Goal: Task Accomplishment & Management: Manage account settings

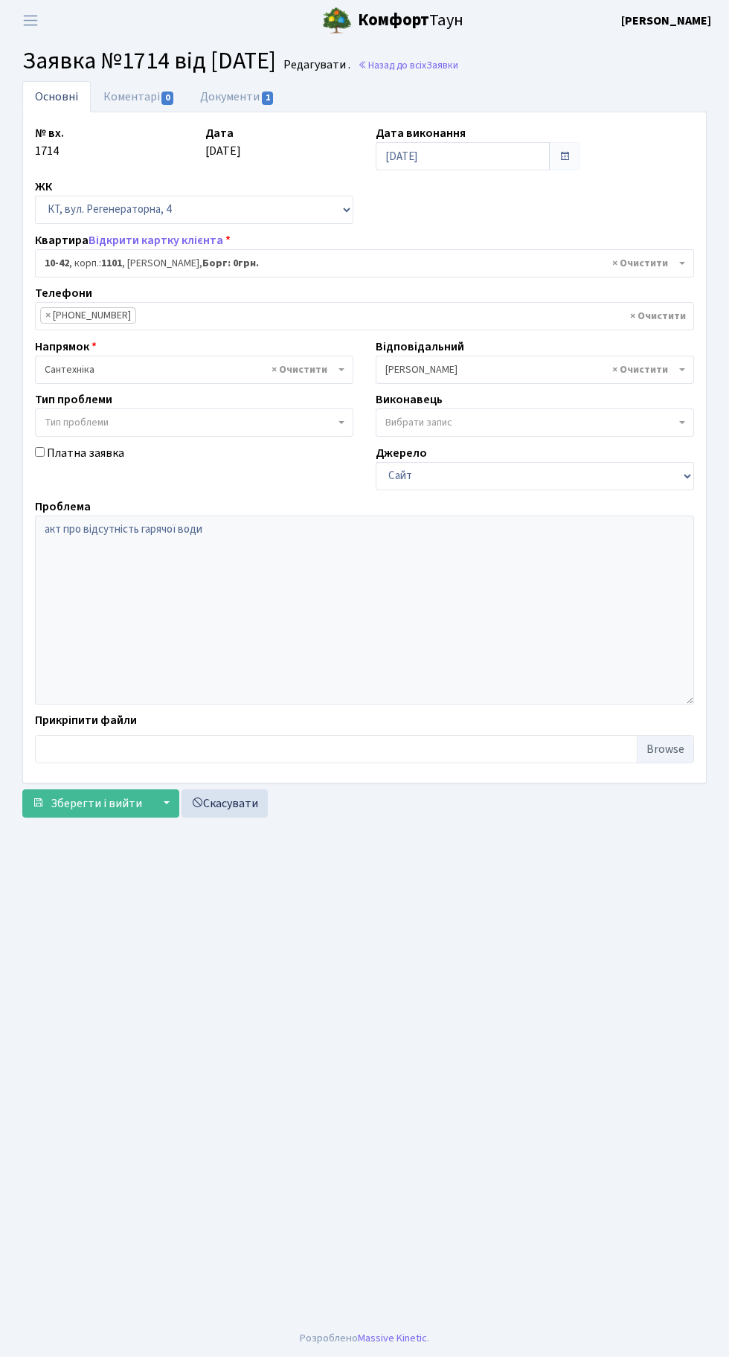
select select "6611"
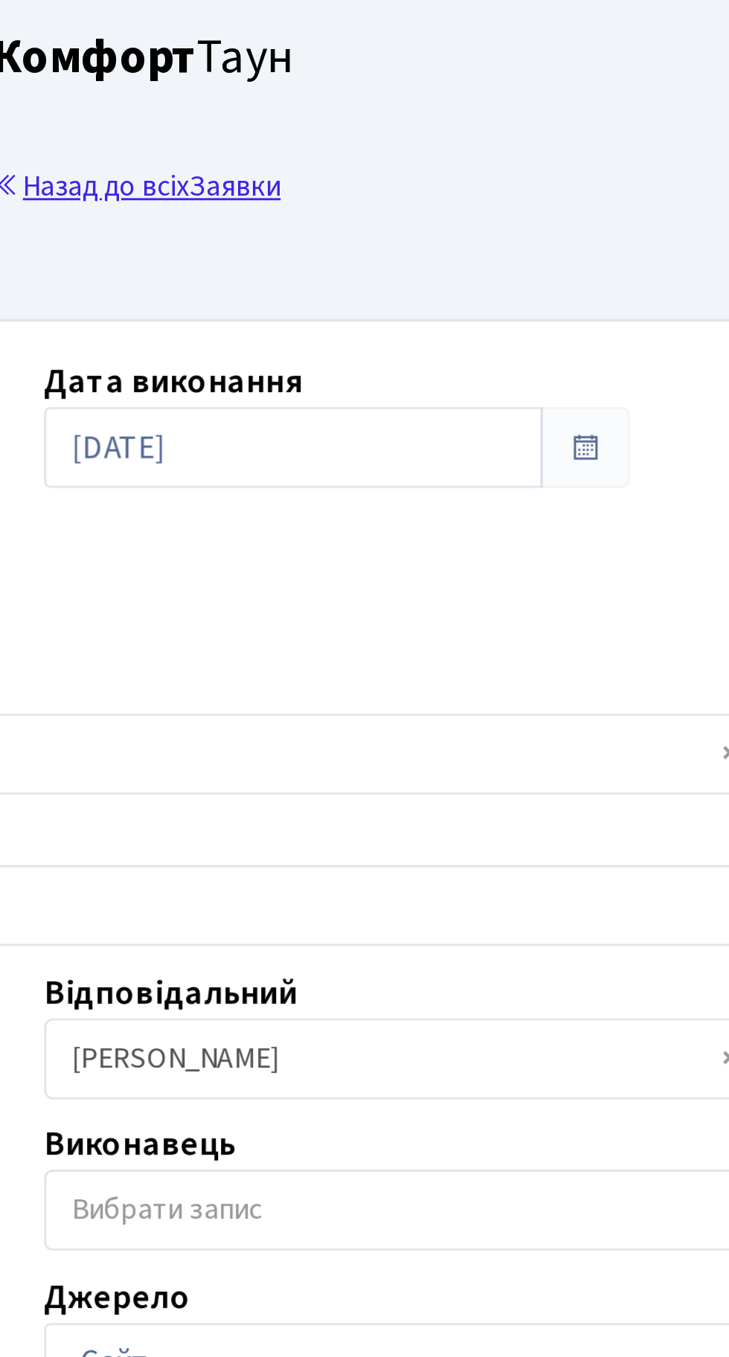
click at [458, 60] on link "Назад до всіх Заявки" at bounding box center [408, 65] width 100 height 14
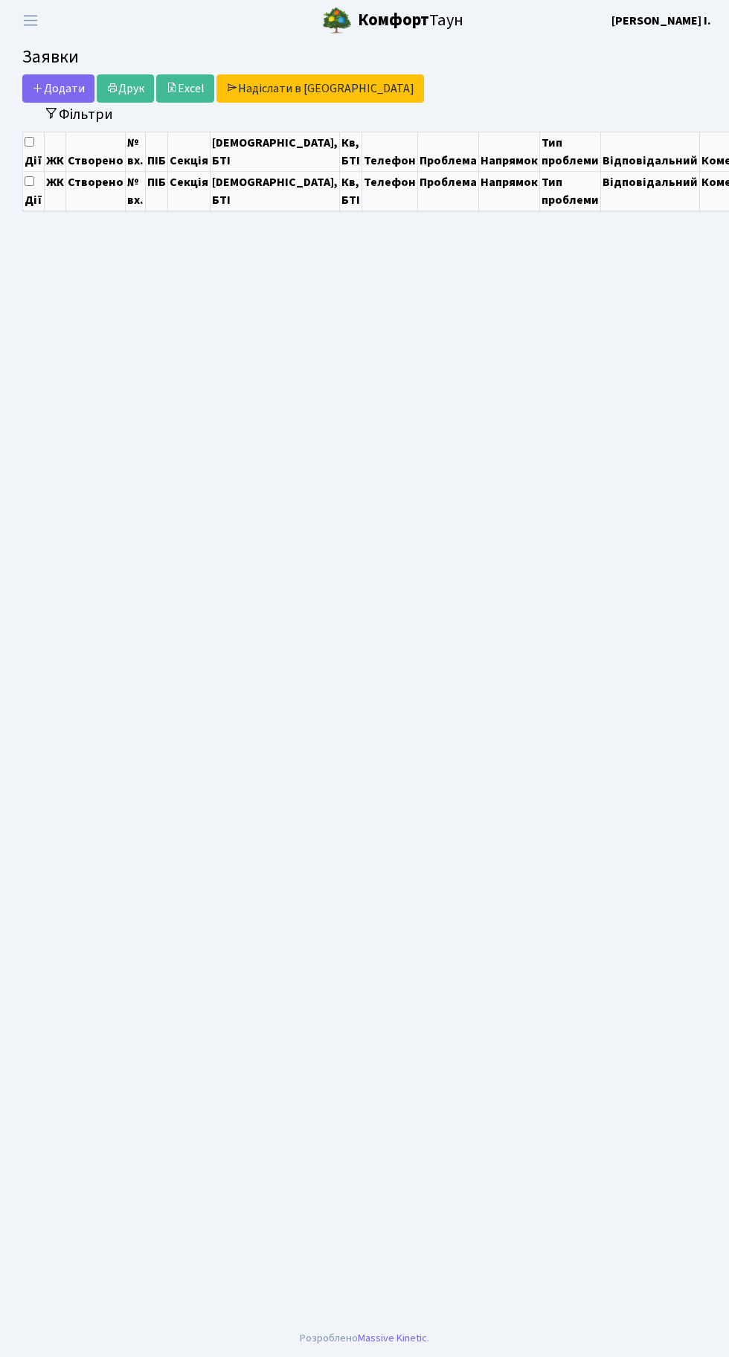
select select "25"
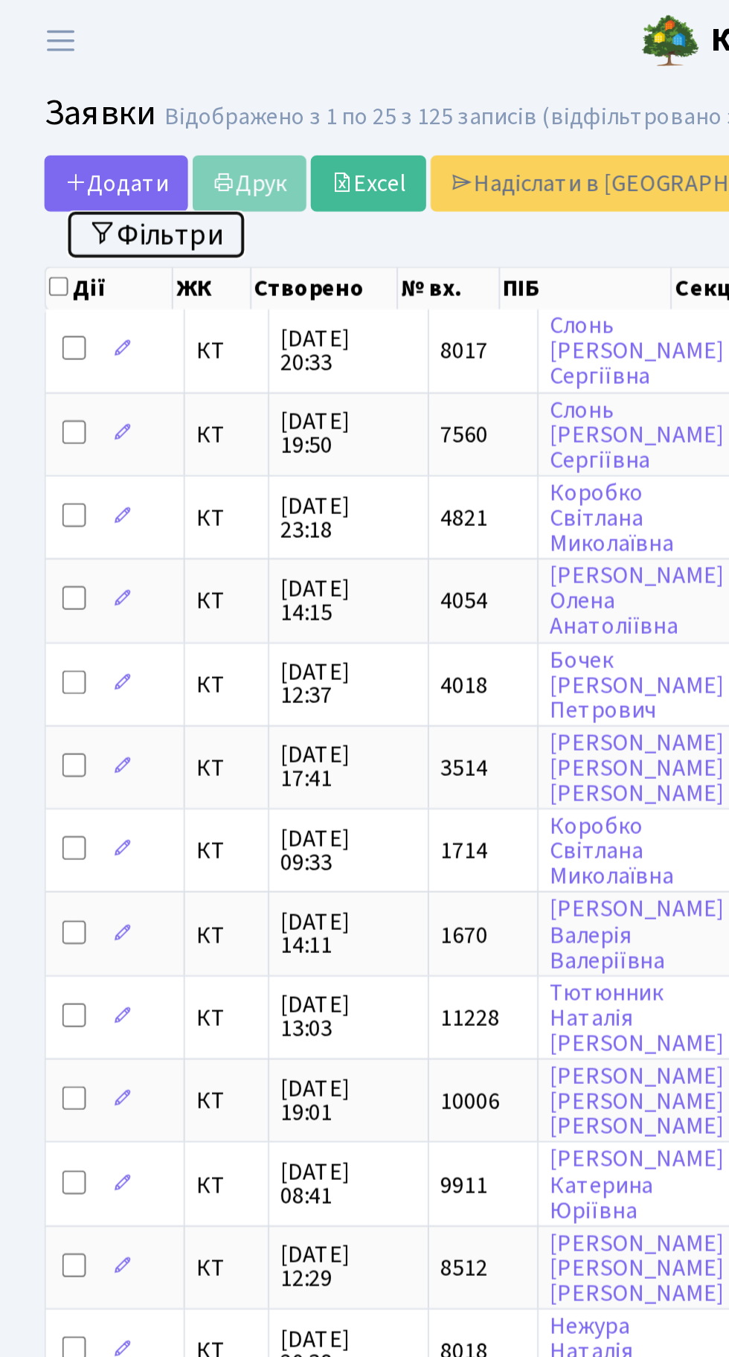
click at [89, 119] on button "Фільтри" at bounding box center [78, 117] width 89 height 23
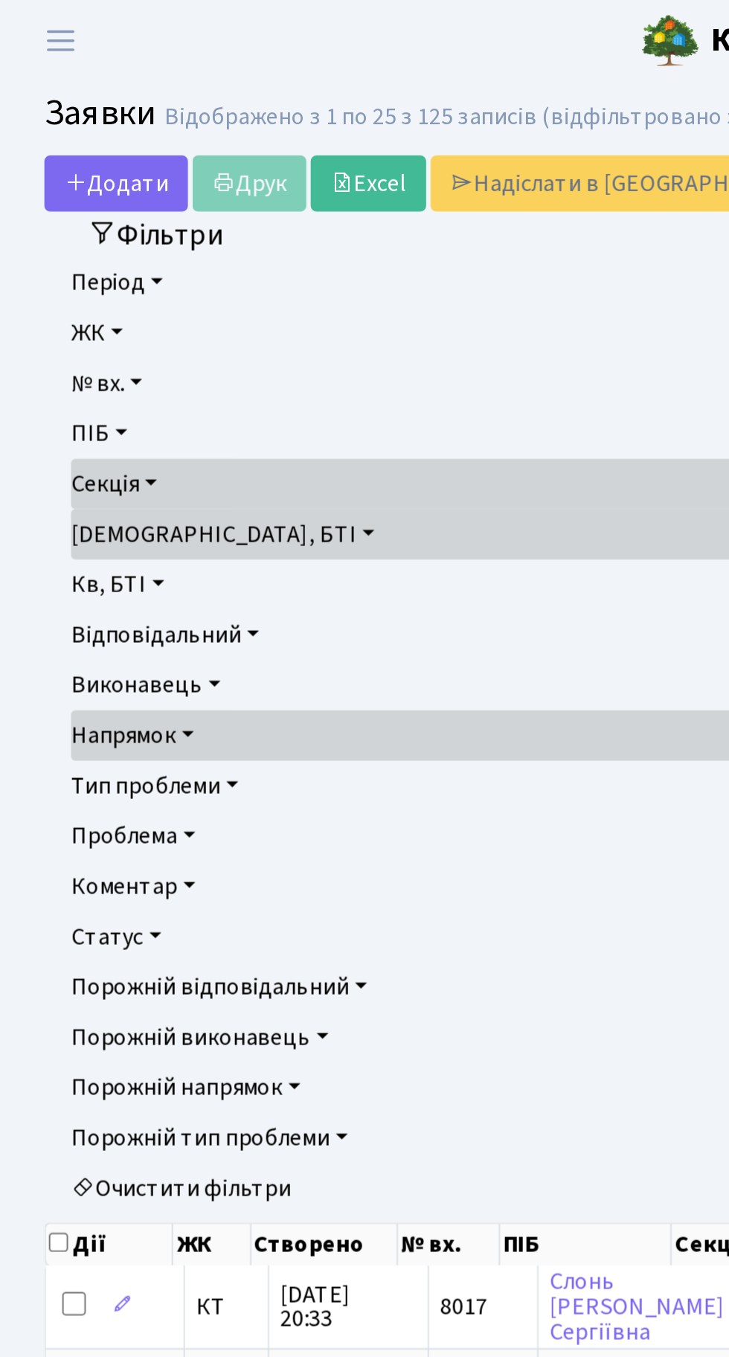
click at [125, 595] on link "Очистити фільтри" at bounding box center [365, 597] width 658 height 25
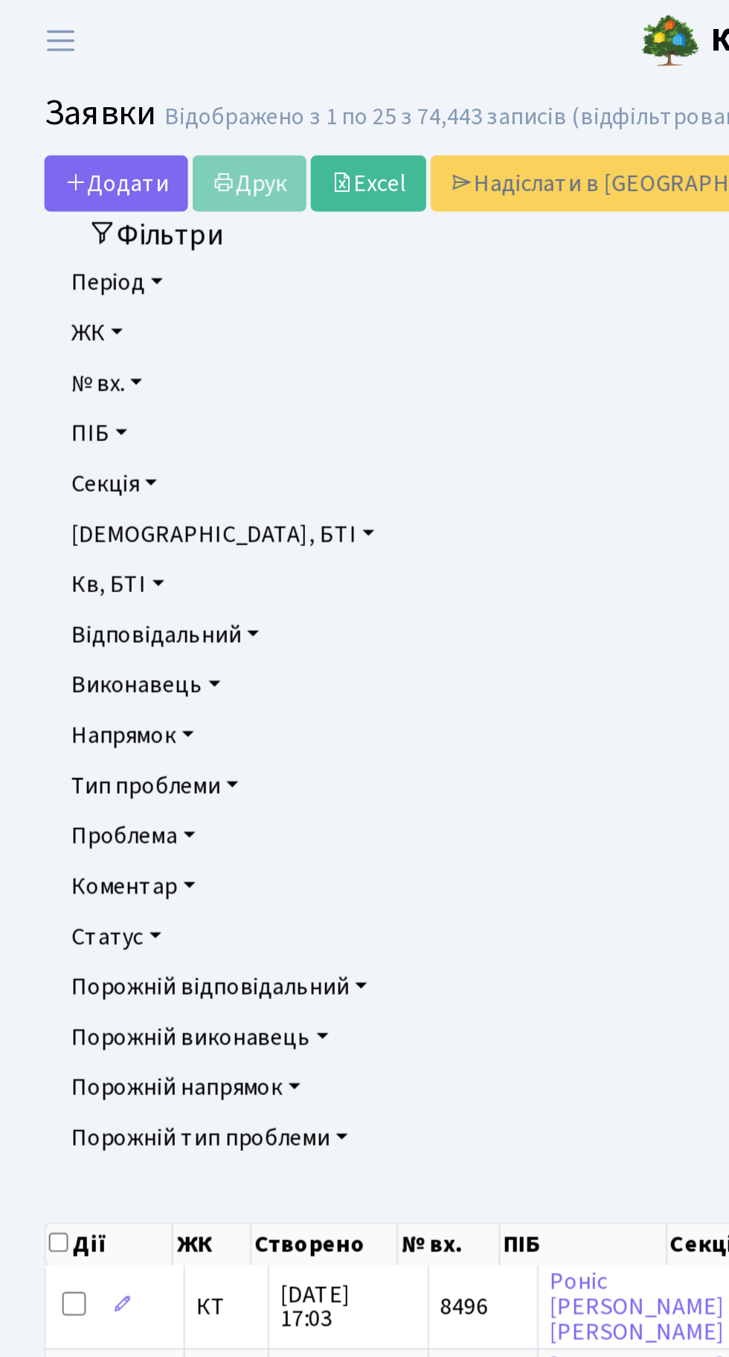
click at [89, 377] on link "Напрямок" at bounding box center [365, 369] width 658 height 25
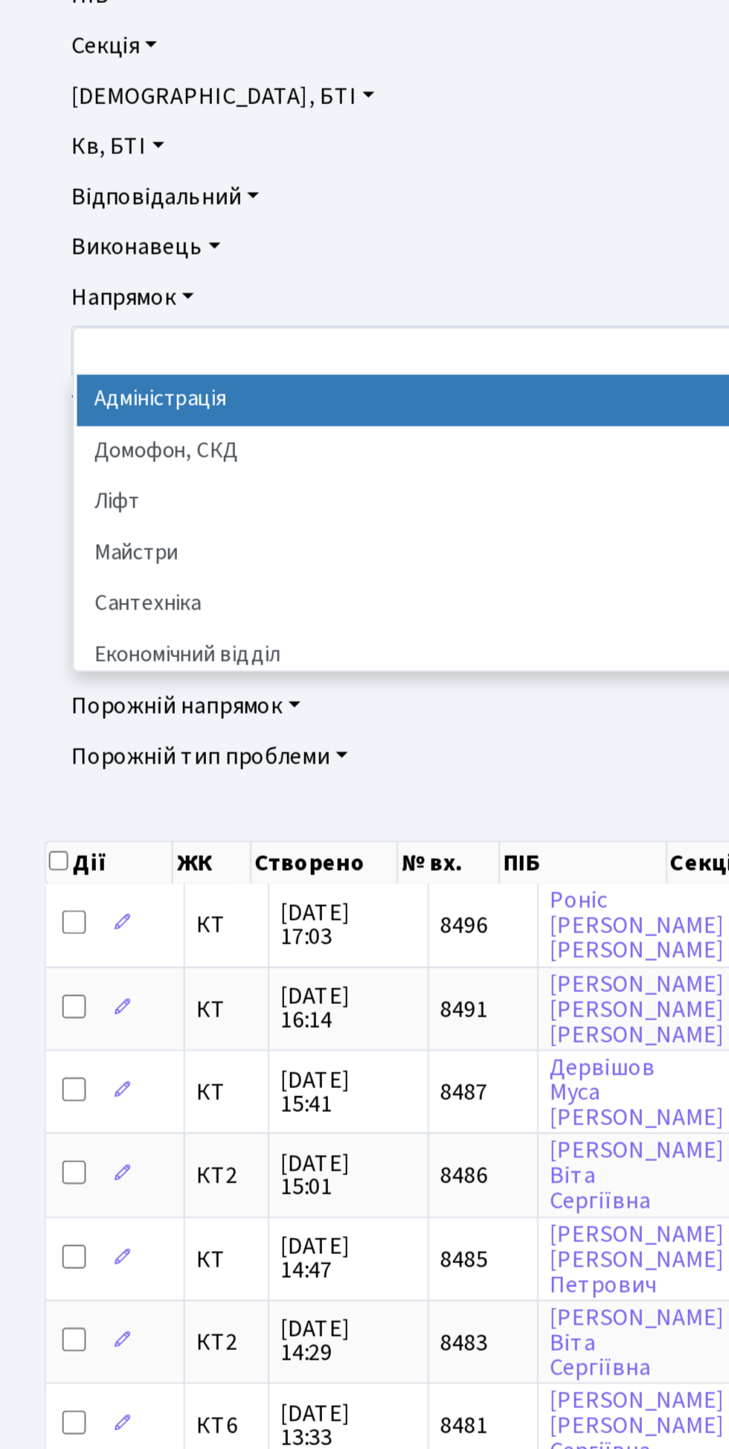
click at [84, 523] on li "Сантехніка" at bounding box center [365, 524] width 652 height 26
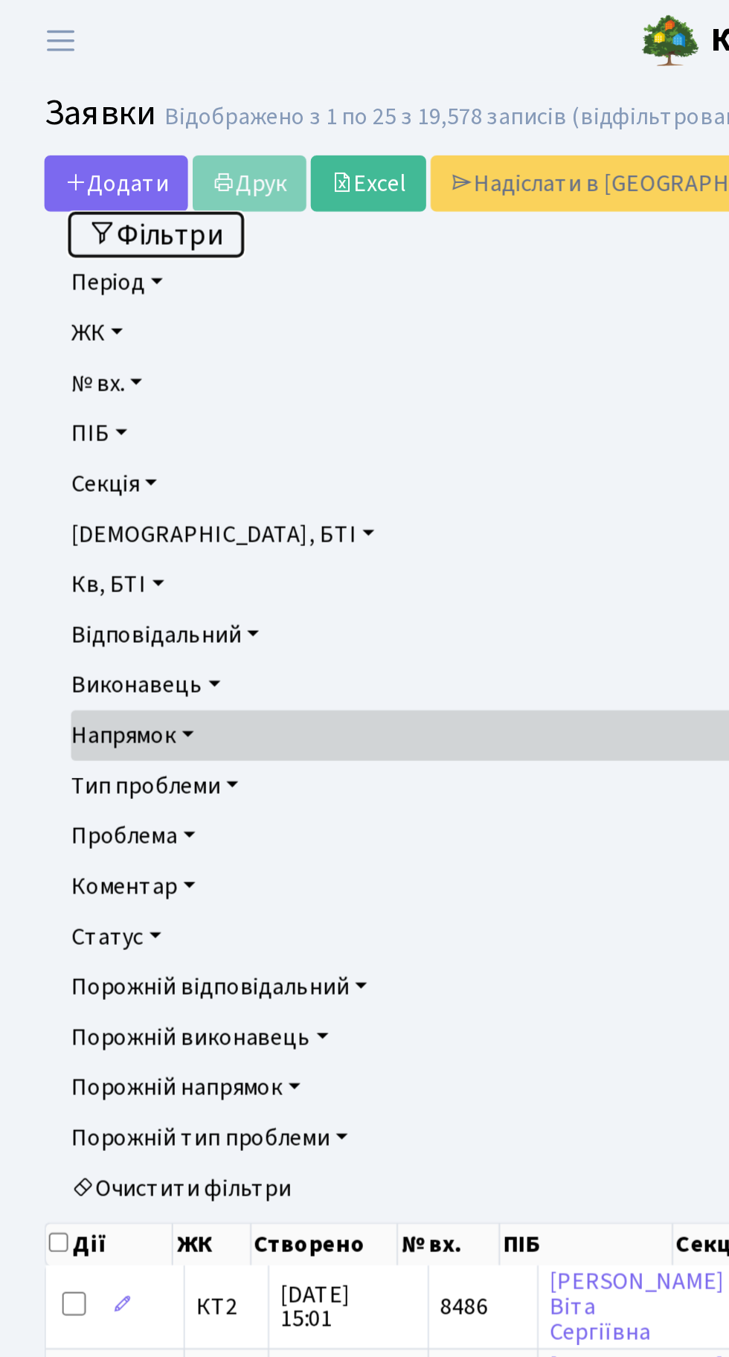
click at [93, 118] on button "Фільтри" at bounding box center [78, 117] width 89 height 23
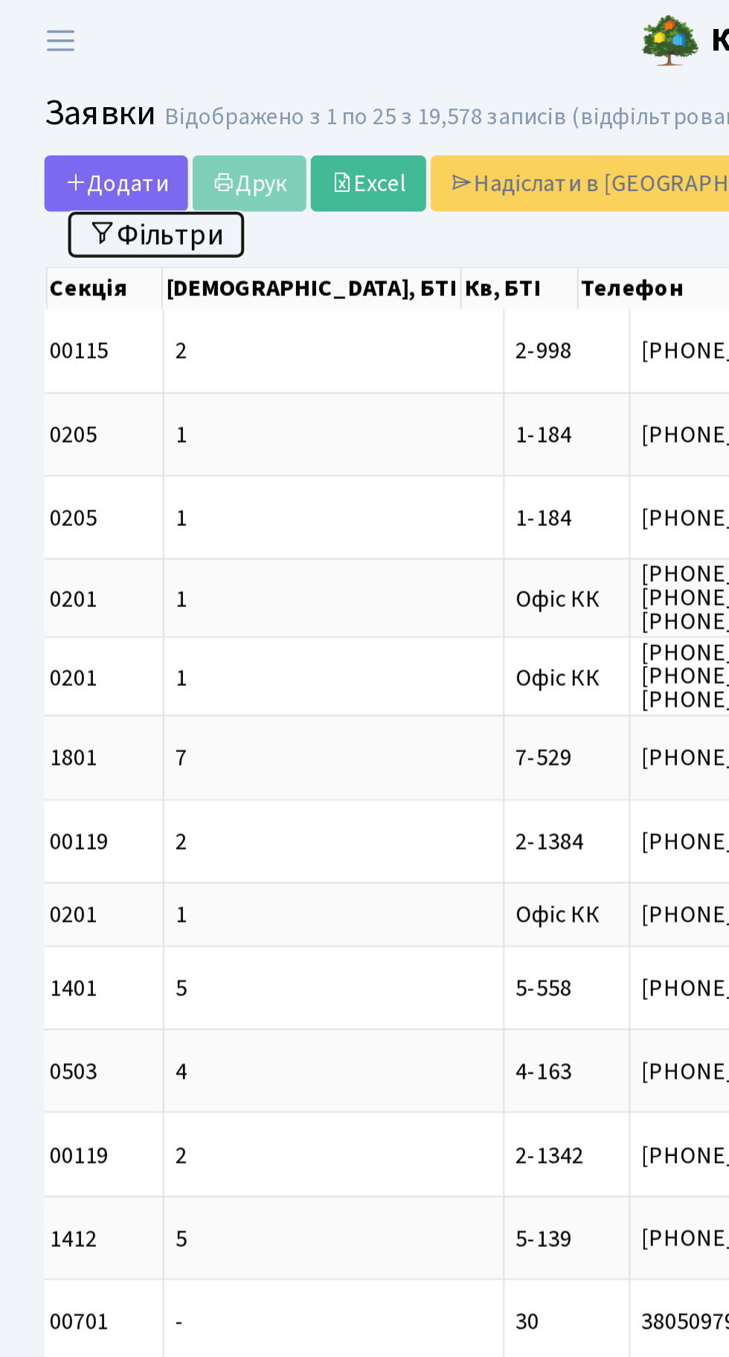
scroll to position [0, 384]
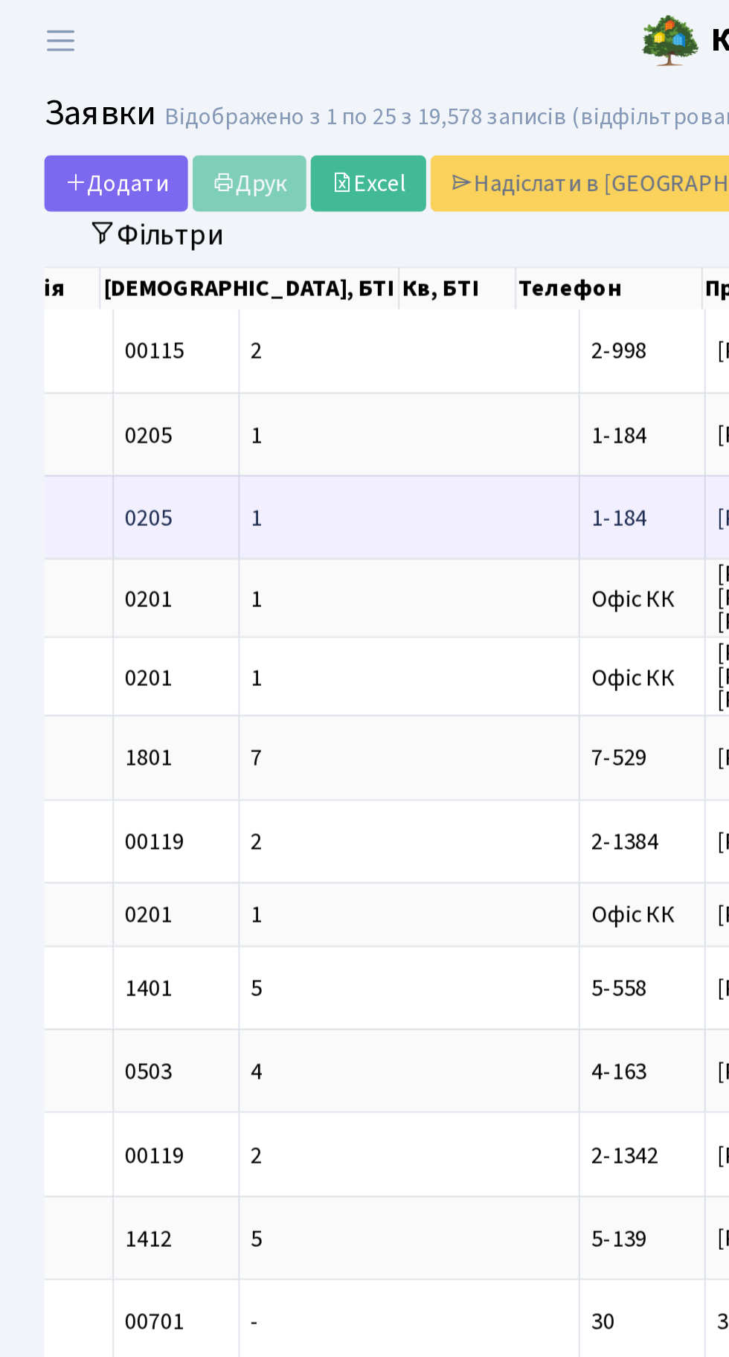
click at [131, 259] on td "1" at bounding box center [206, 260] width 171 height 42
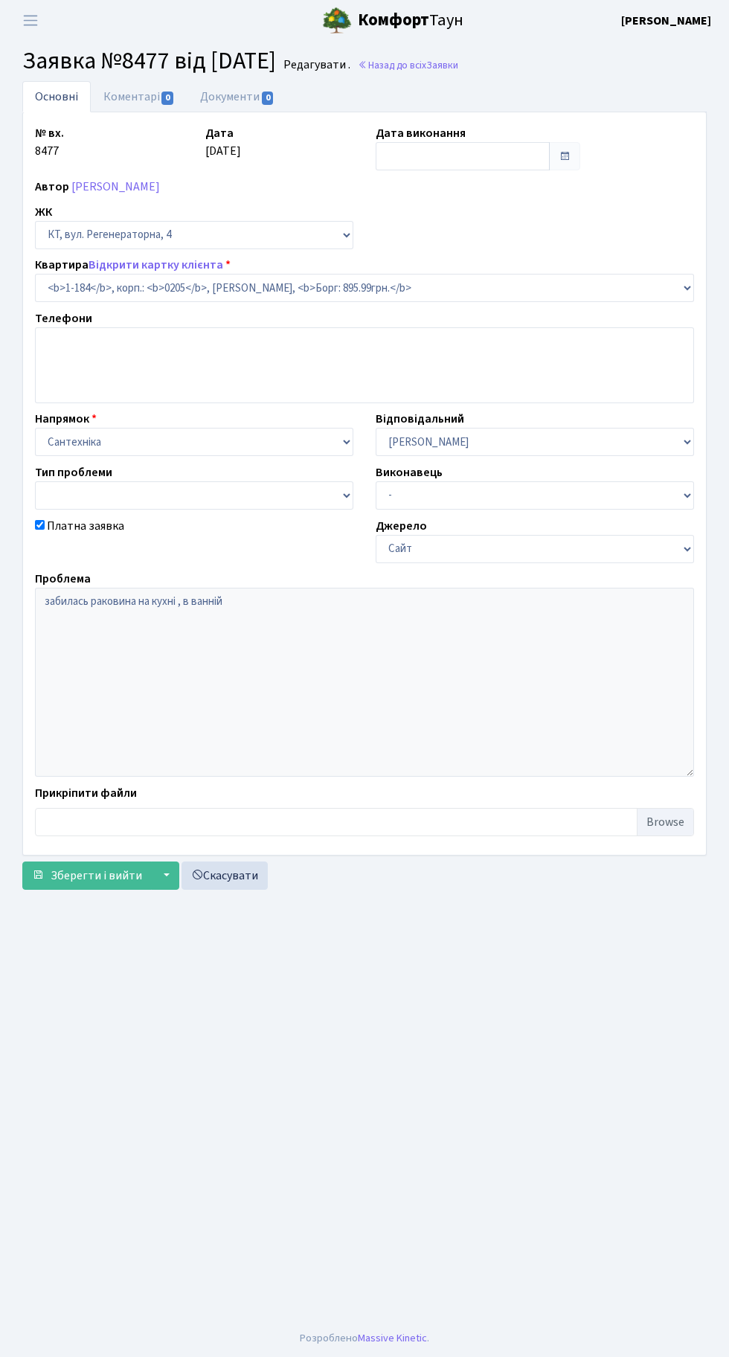
select select "184"
checkbox input "true"
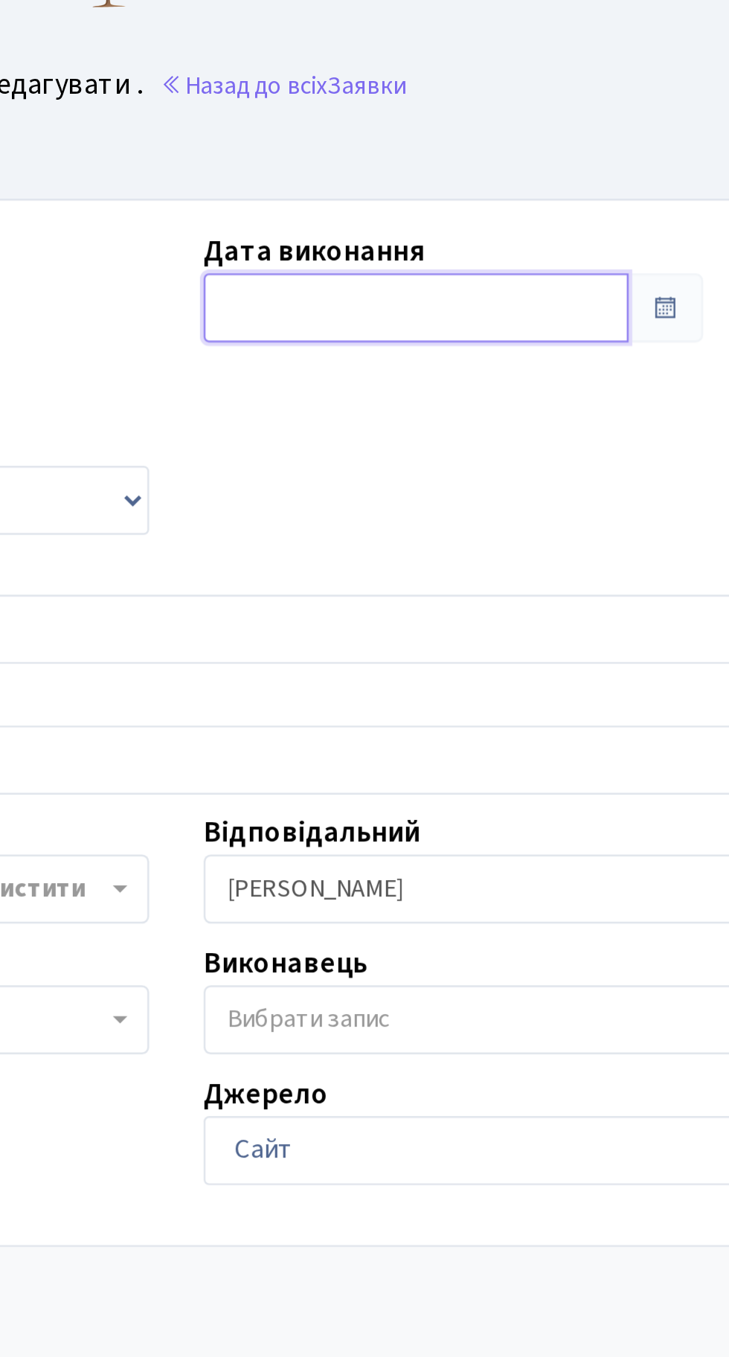
click at [433, 158] on input "text" at bounding box center [463, 156] width 174 height 28
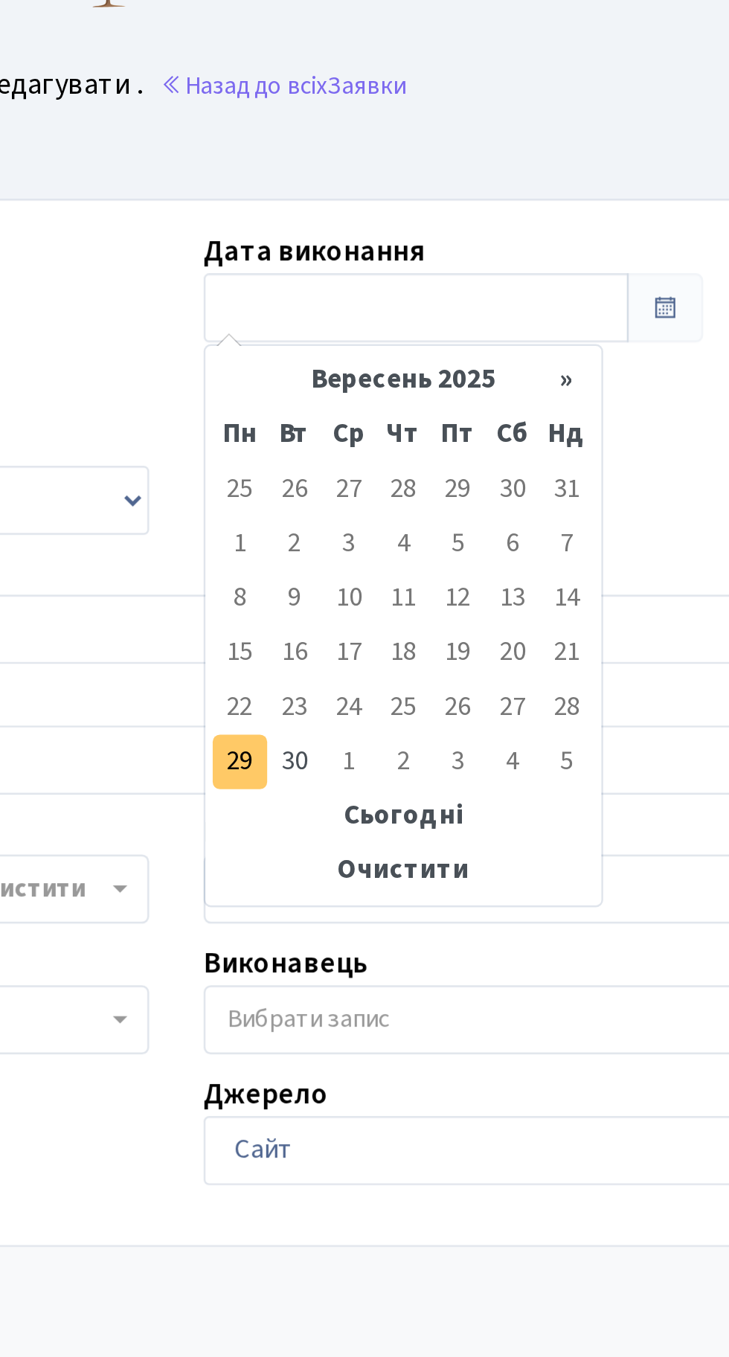
click at [385, 346] on td "29" at bounding box center [390, 342] width 22 height 22
type input "[DATE]"
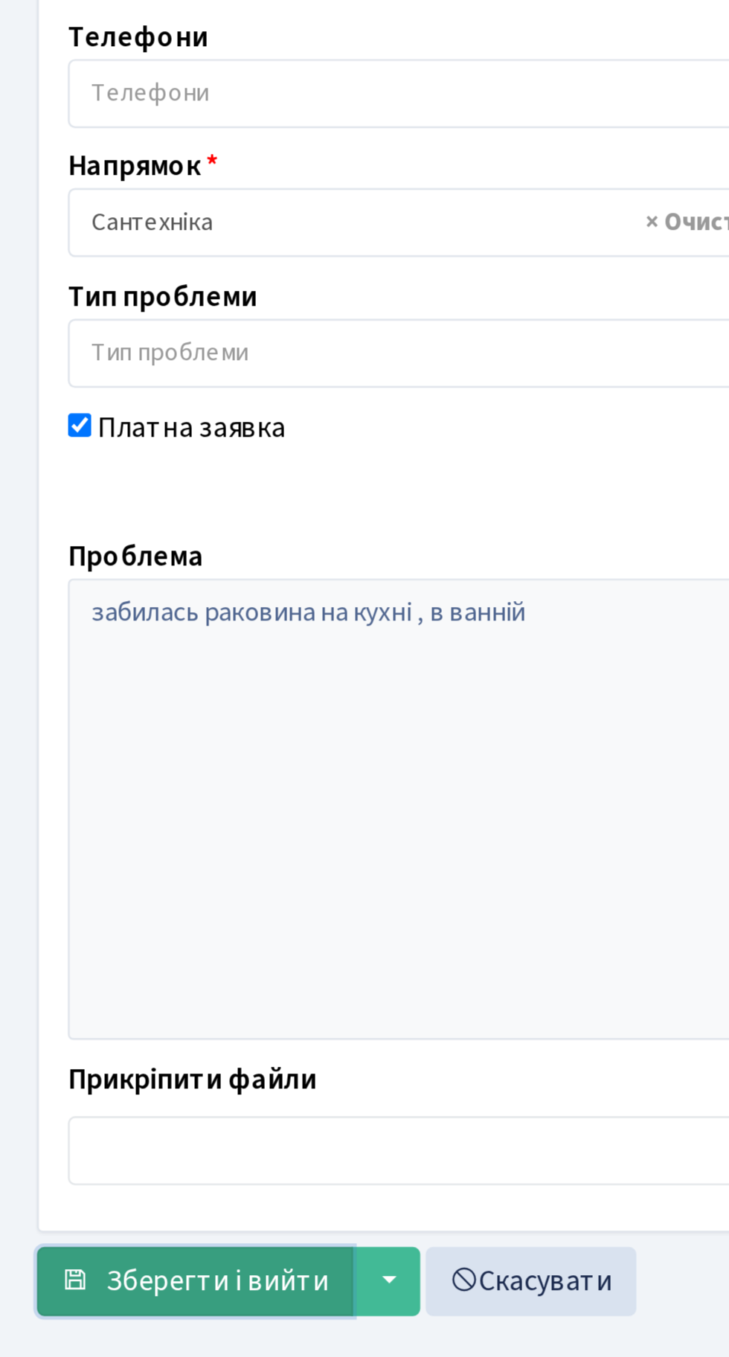
click at [82, 827] on span "Зберегти і вийти" at bounding box center [97, 828] width 92 height 16
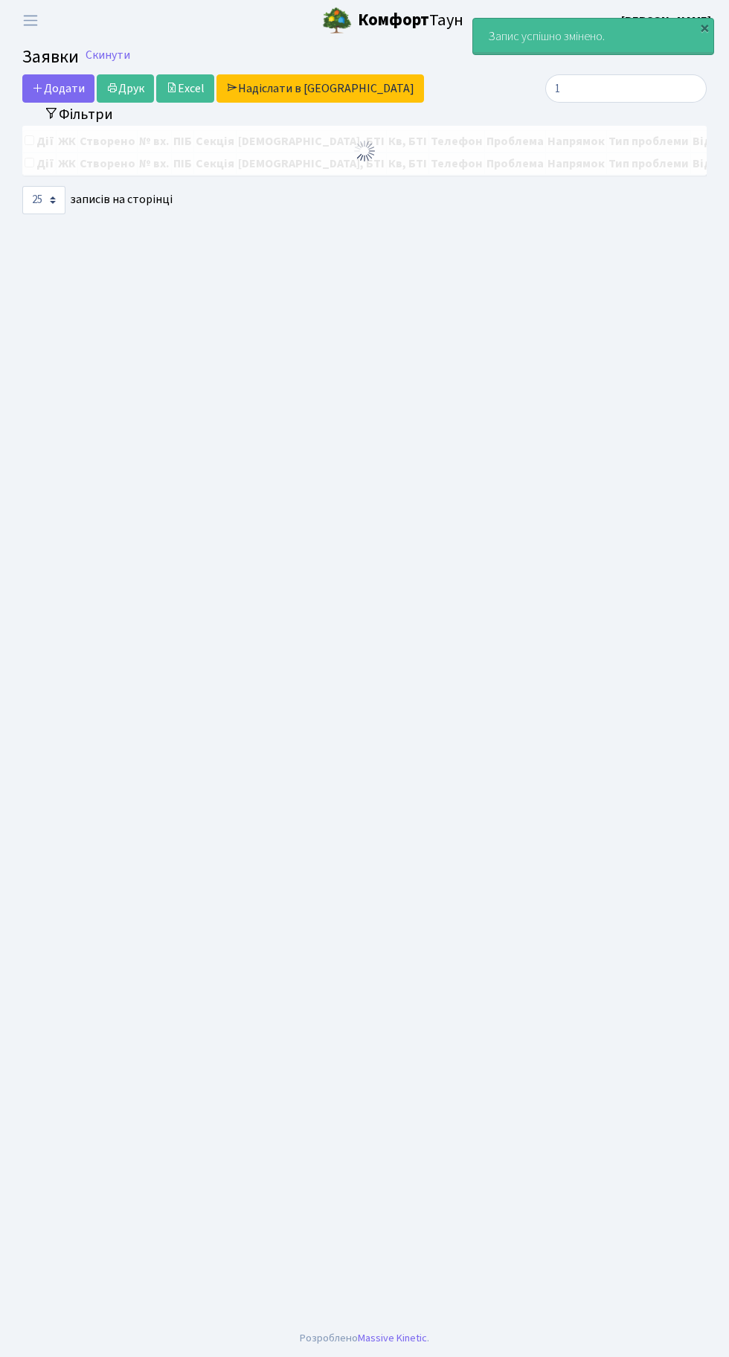
select select "25"
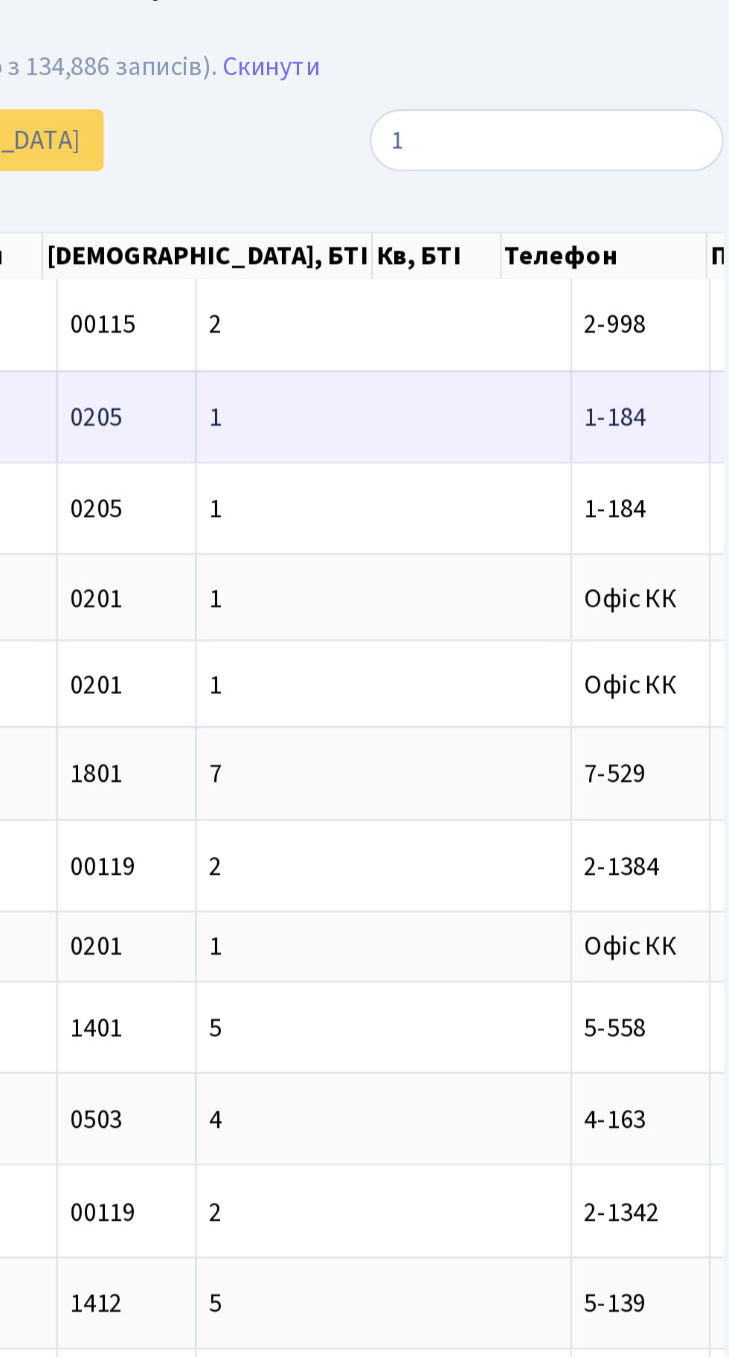
click at [644, 219] on span "1-184" at bounding box center [658, 219] width 28 height 16
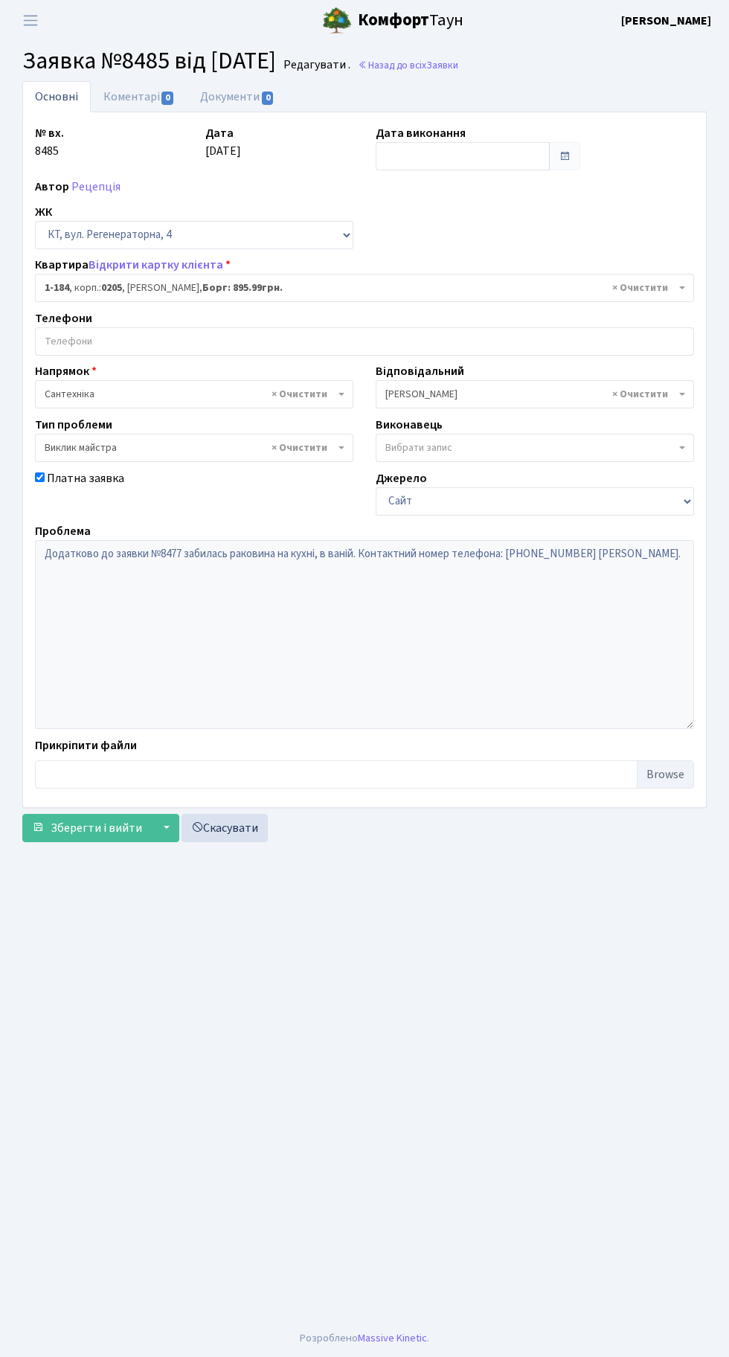
select select "184"
select select "29"
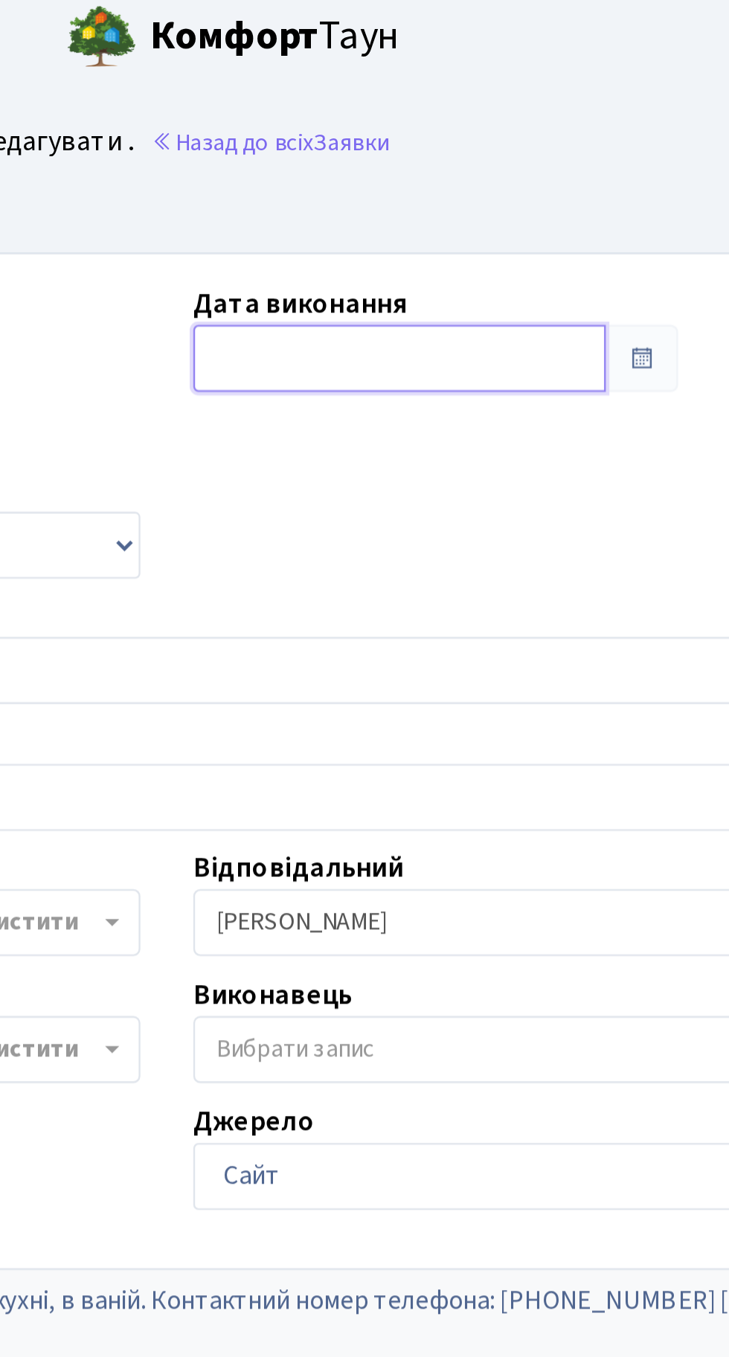
click at [452, 167] on input "text" at bounding box center [463, 156] width 174 height 28
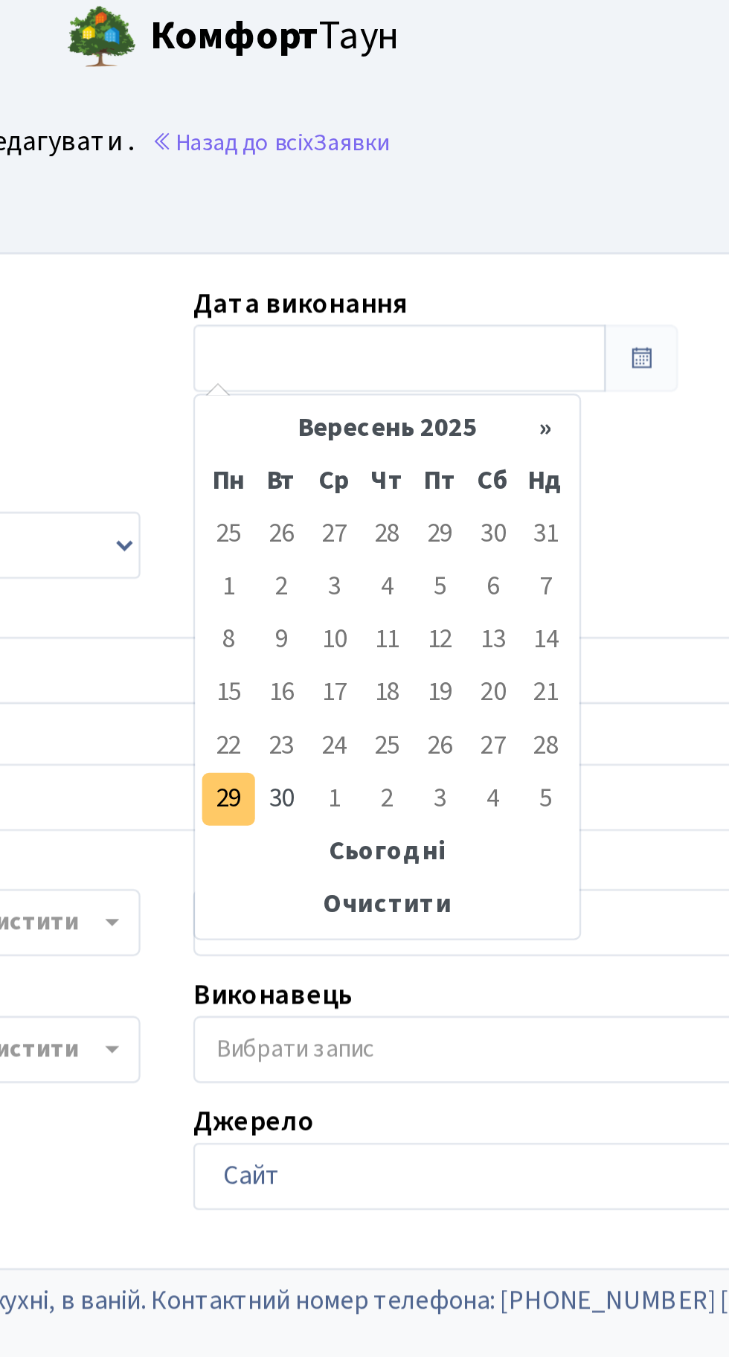
click at [391, 347] on td "29" at bounding box center [390, 342] width 22 height 22
type input "[DATE]"
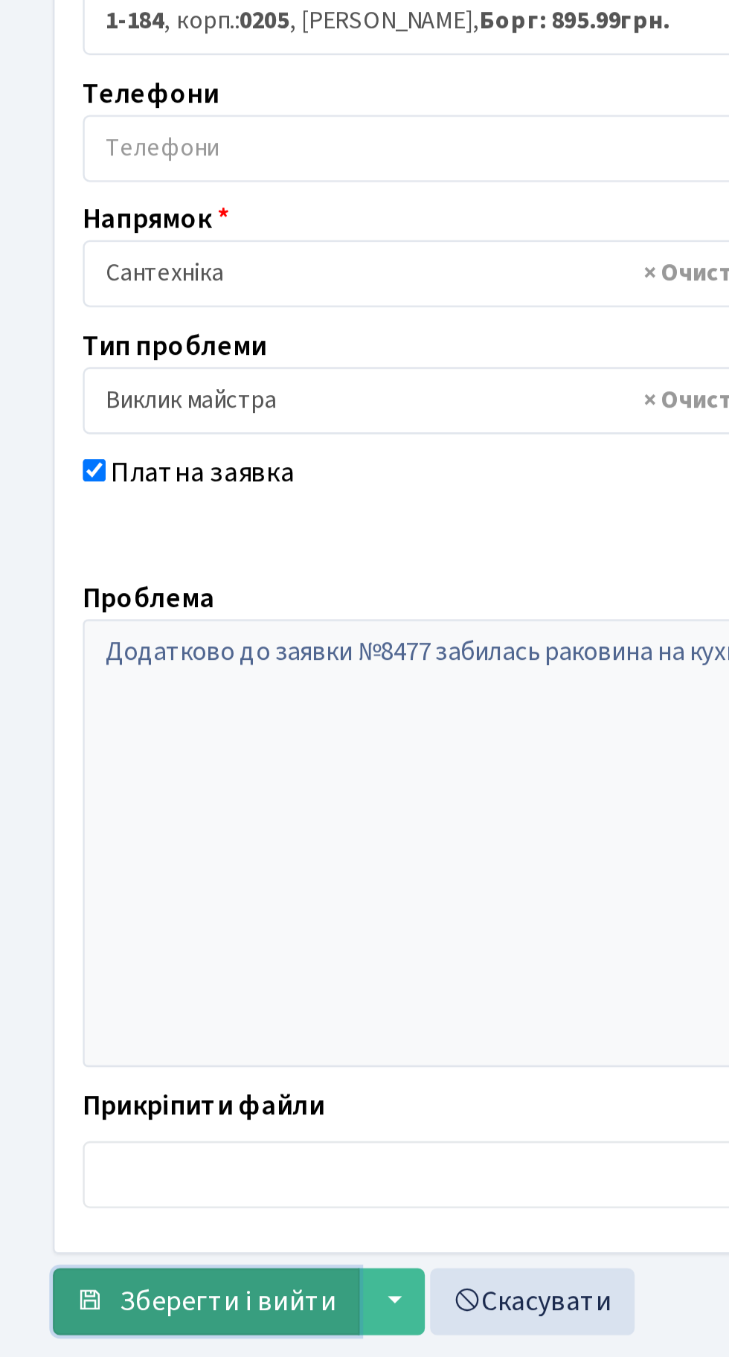
click at [101, 825] on span "Зберегти і вийти" at bounding box center [97, 828] width 92 height 16
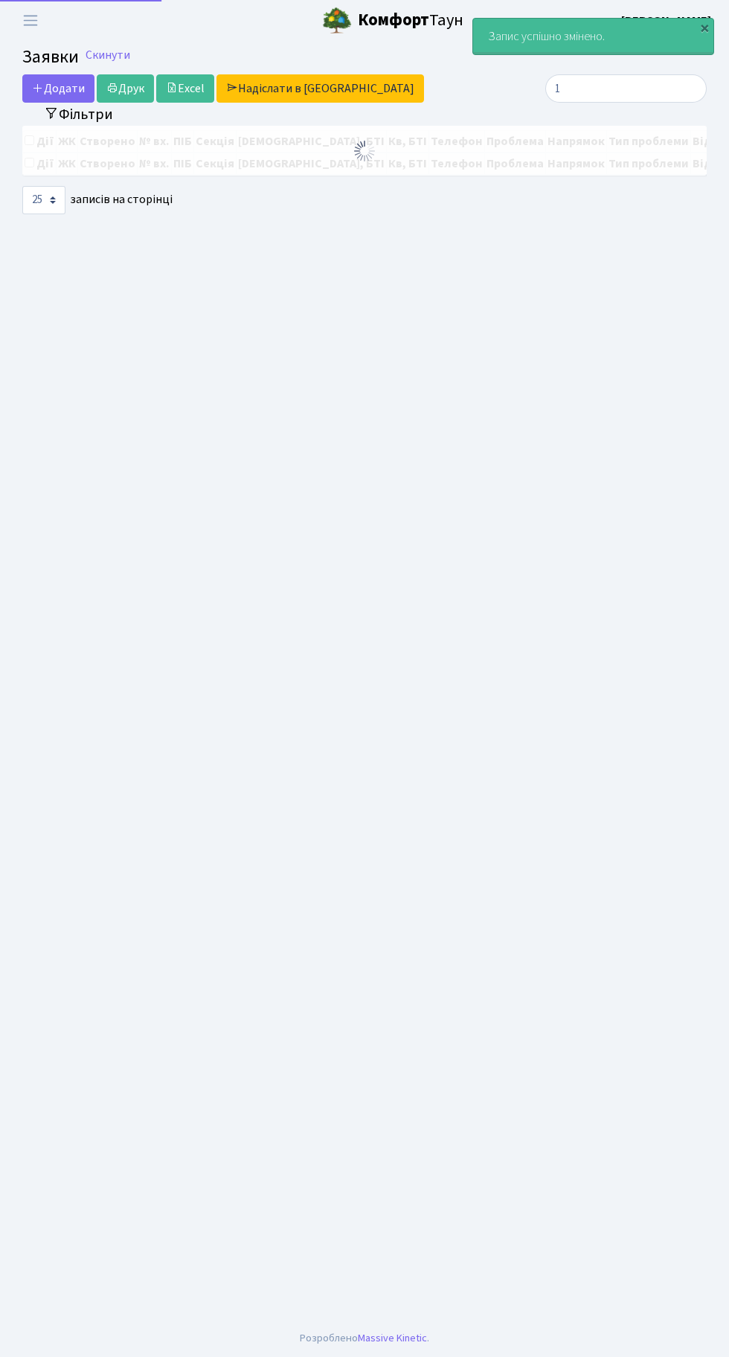
select select "25"
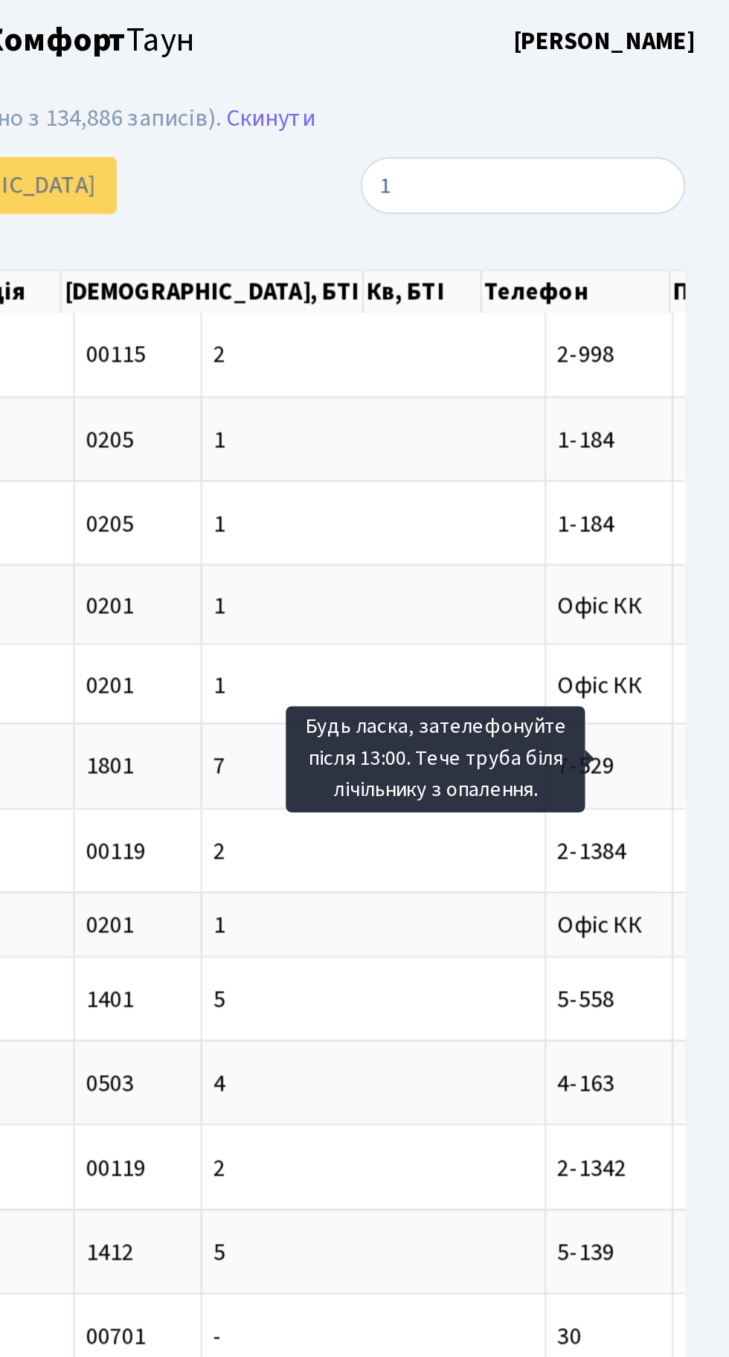
click at [602, 52] on h2 "Заявки Відображено з 1 по 25 з 19,578 записів (відфільтровано з 134,886 записів…" at bounding box center [364, 59] width 684 height 25
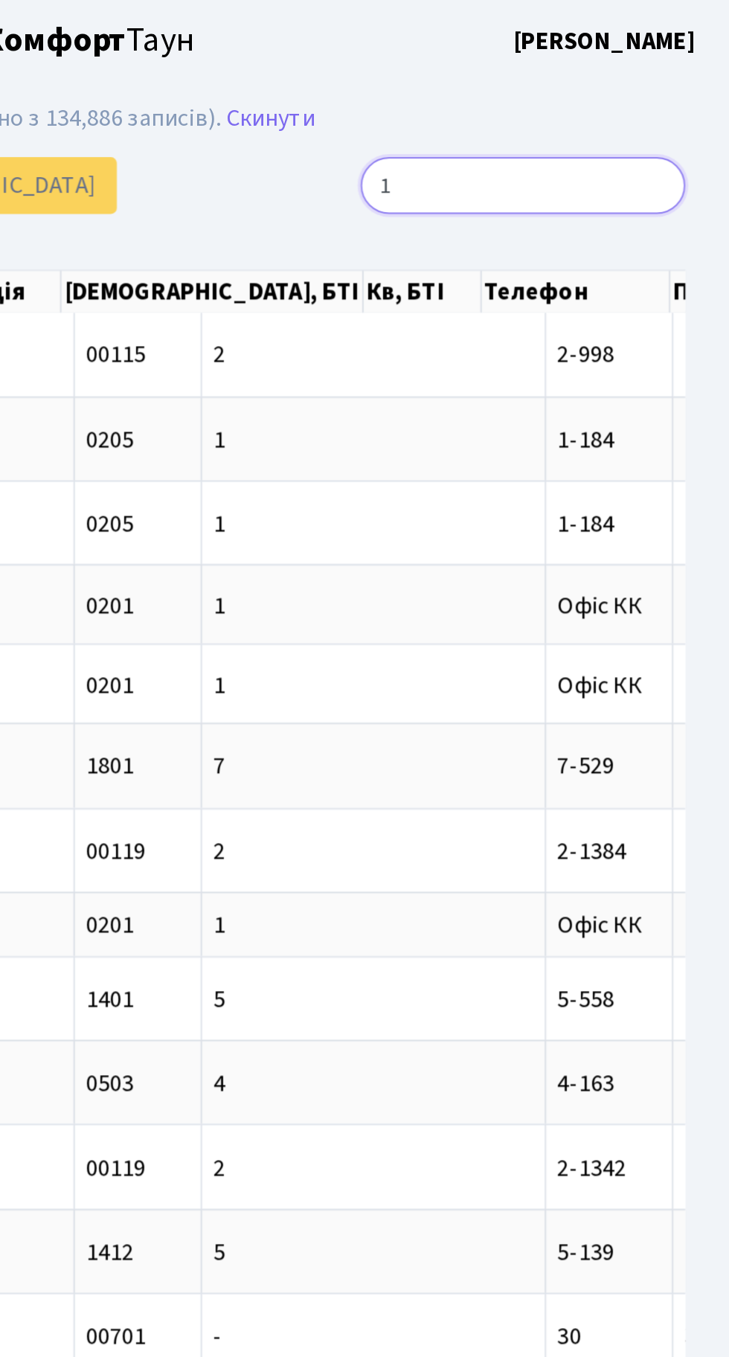
click at [655, 92] on input "1" at bounding box center [625, 92] width 161 height 28
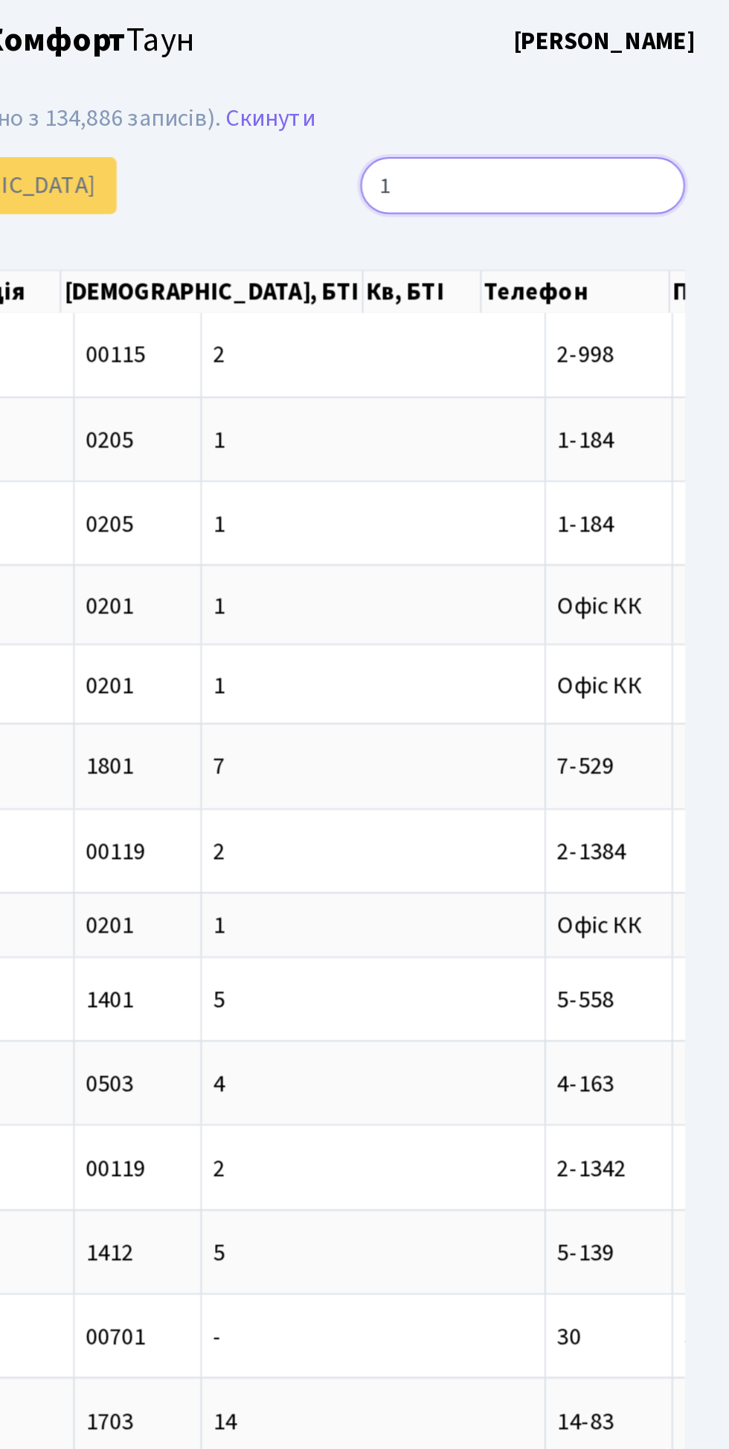
click at [692, 92] on input "1" at bounding box center [625, 92] width 161 height 28
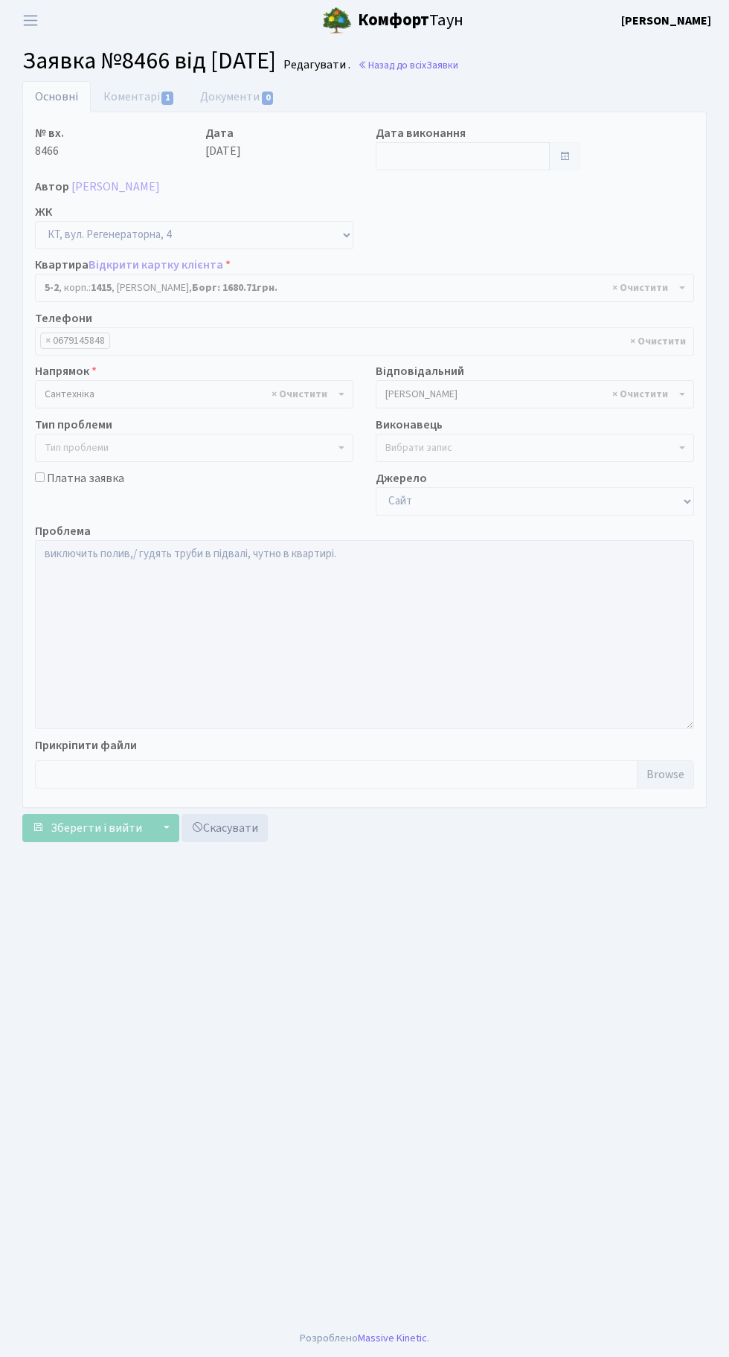
select select "2494"
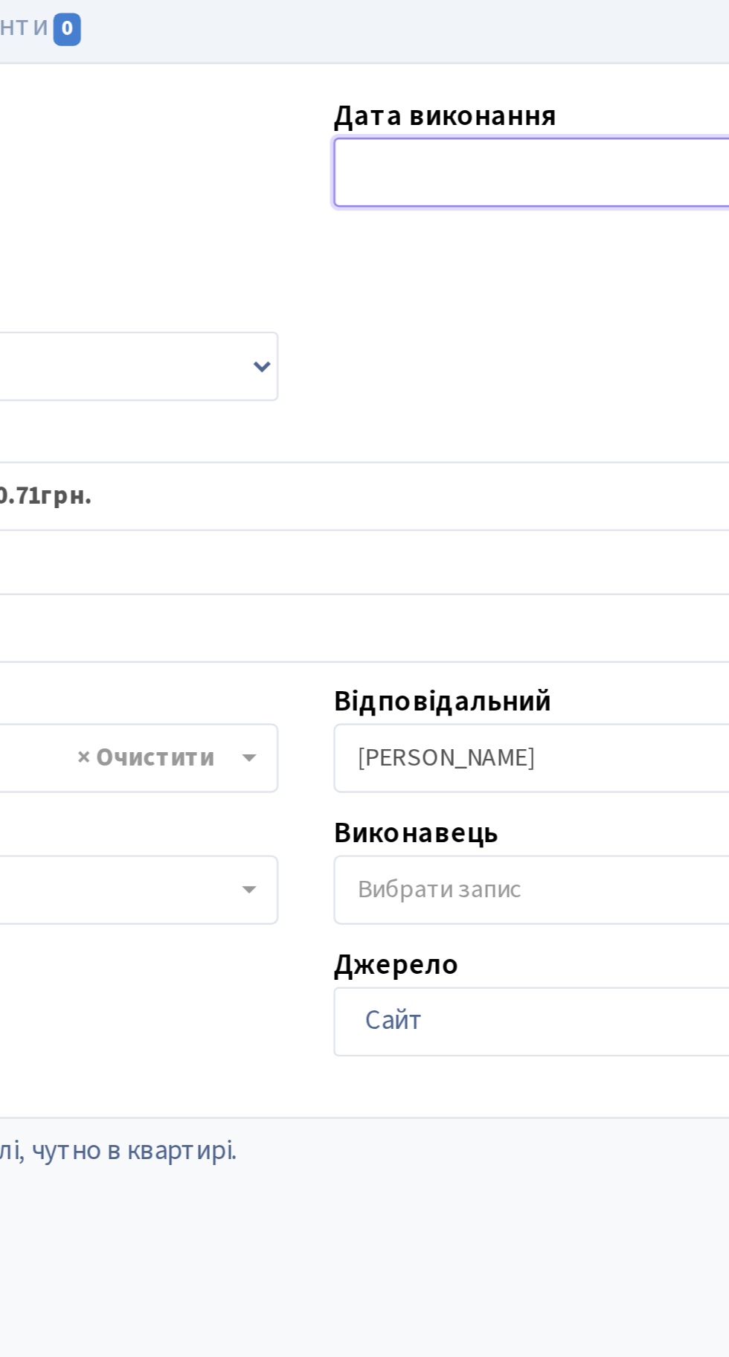
click at [423, 161] on input "text" at bounding box center [463, 156] width 174 height 28
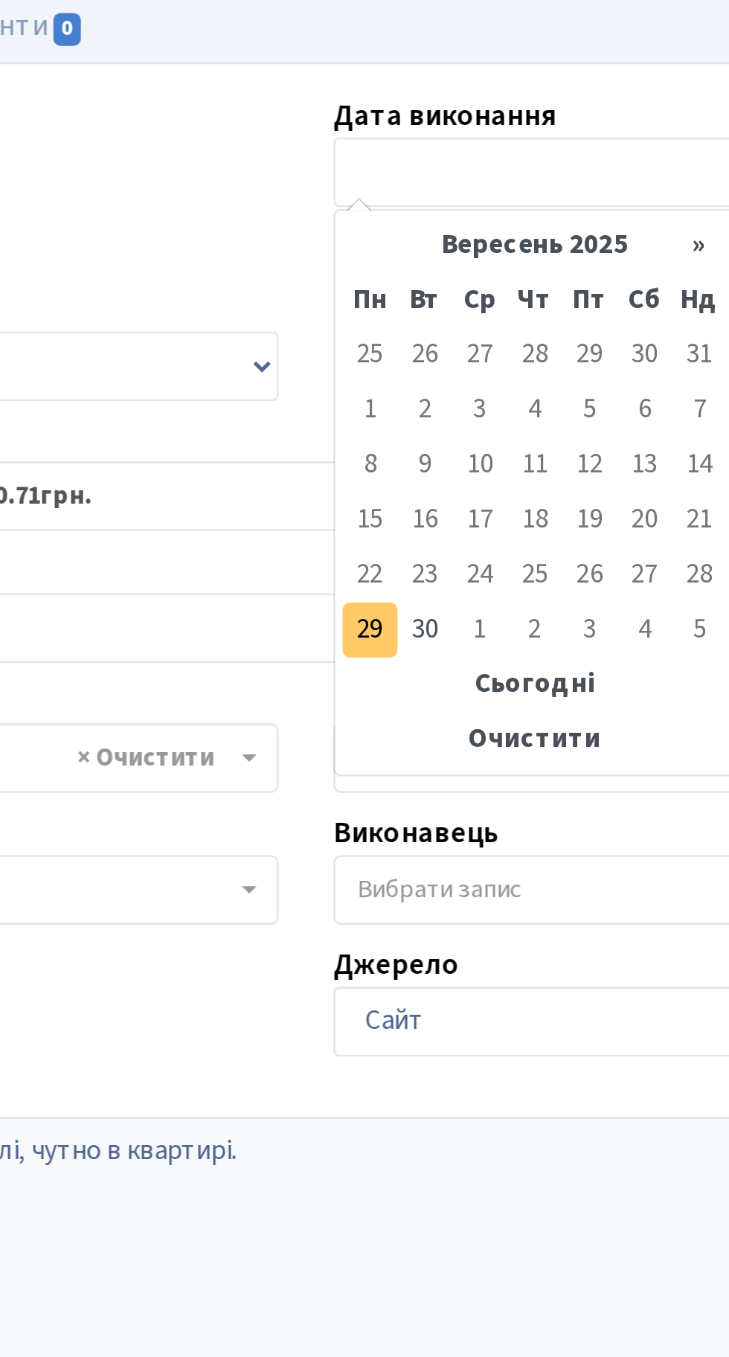
click at [391, 345] on td "29" at bounding box center [390, 342] width 22 height 22
type input "[DATE]"
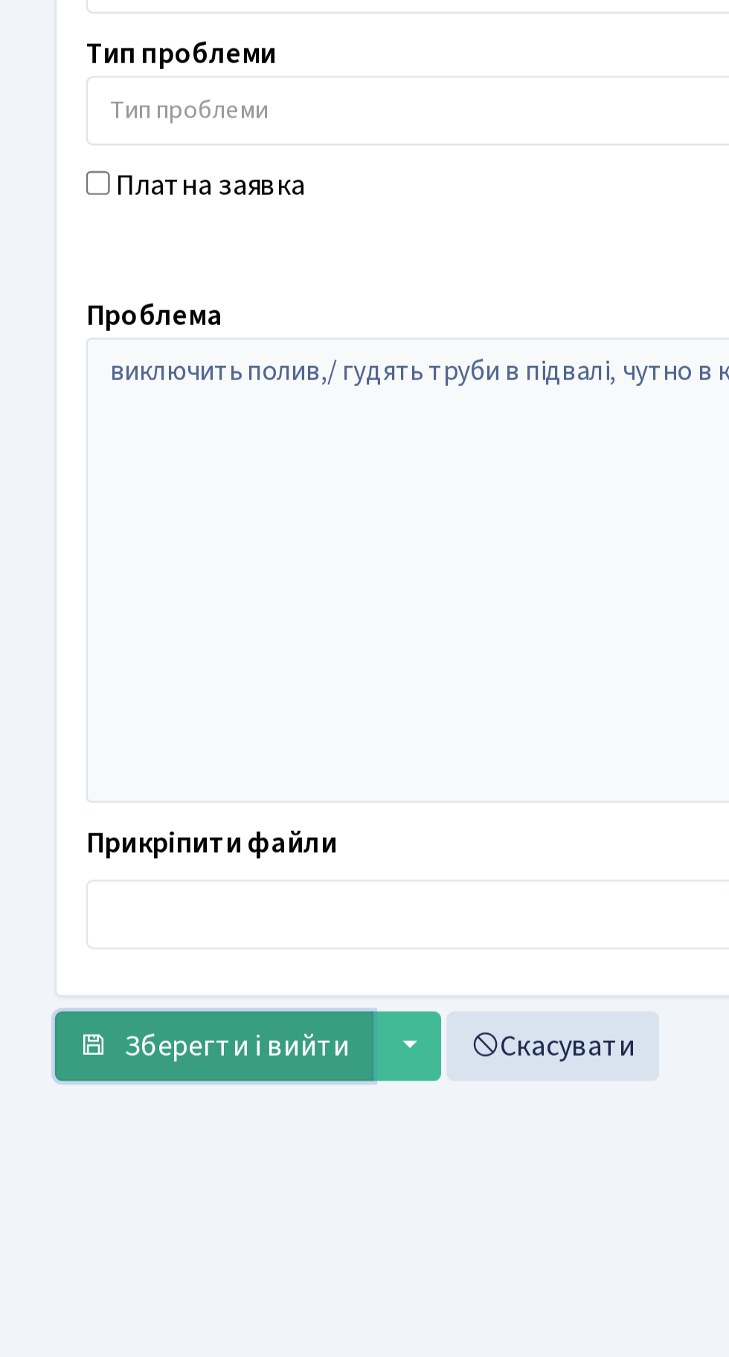
click at [95, 831] on span "Зберегти і вийти" at bounding box center [97, 828] width 92 height 16
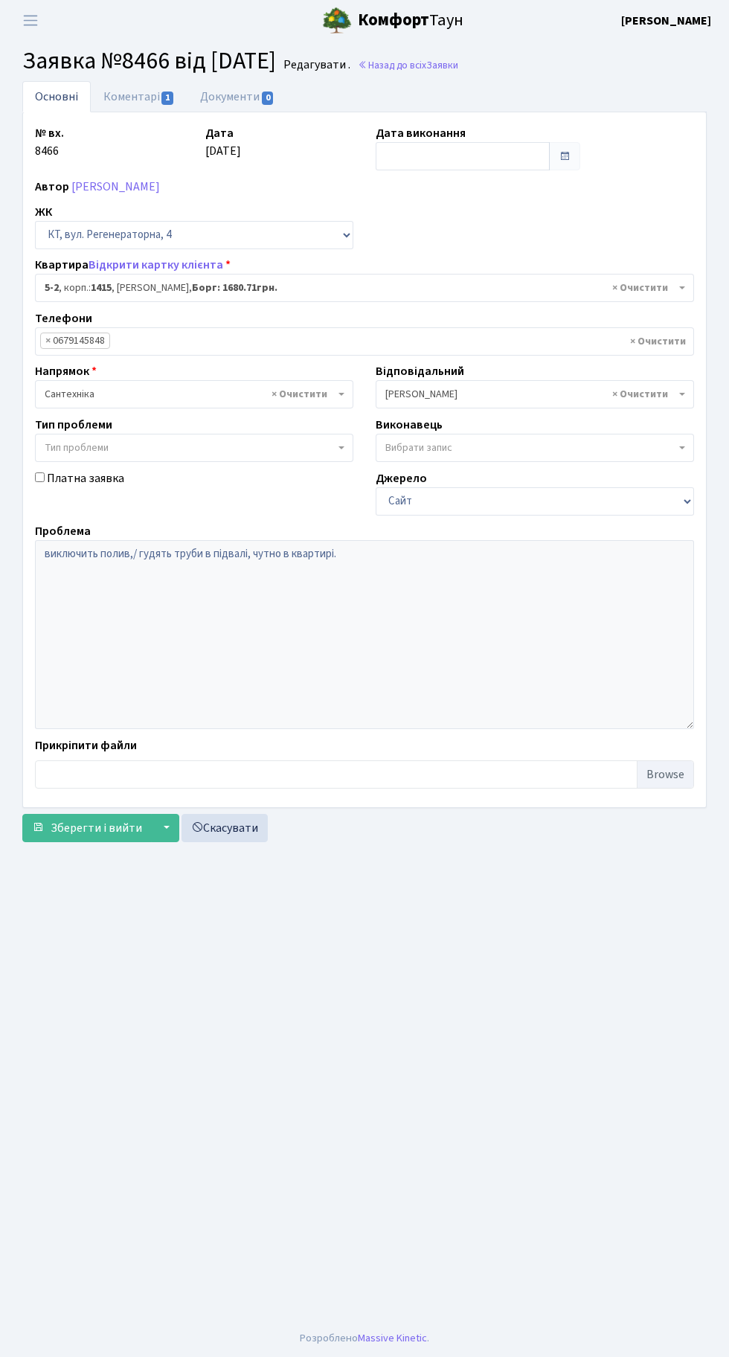
select select "2494"
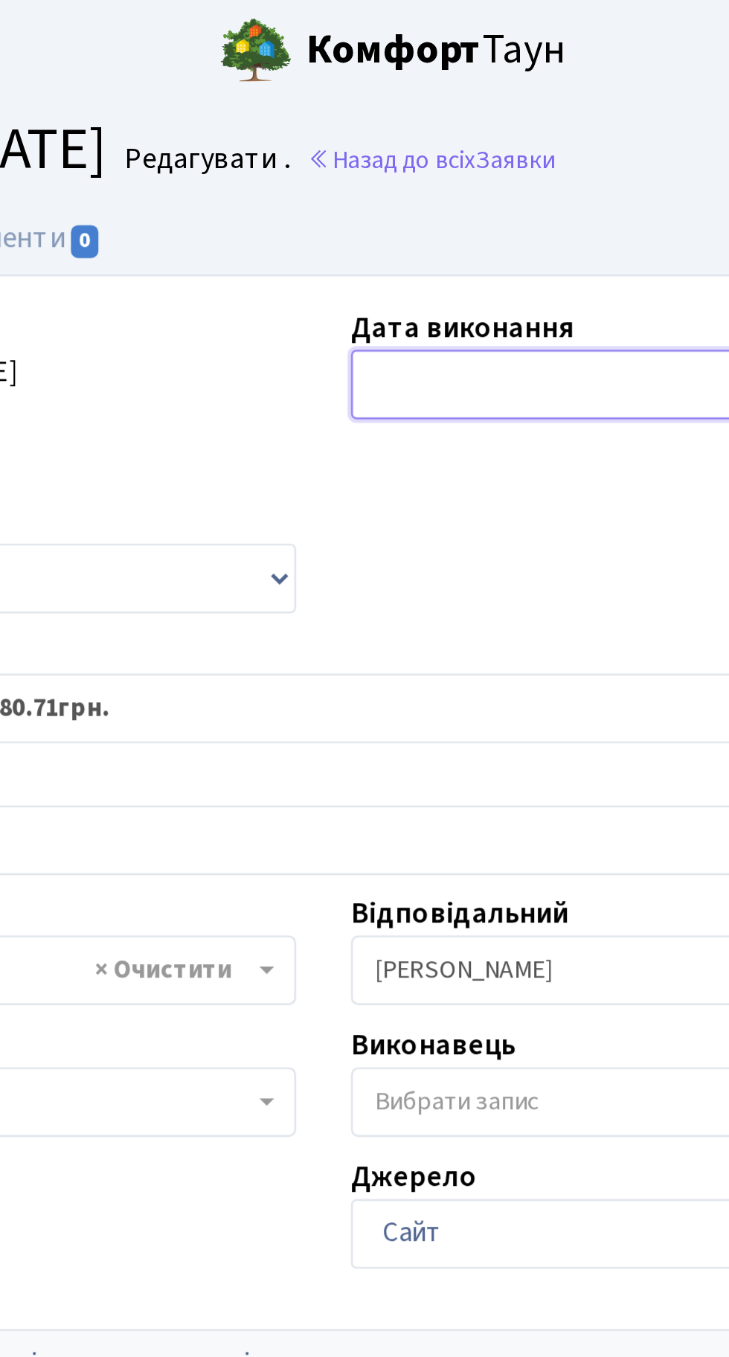
click at [411, 153] on input "text" at bounding box center [463, 156] width 174 height 28
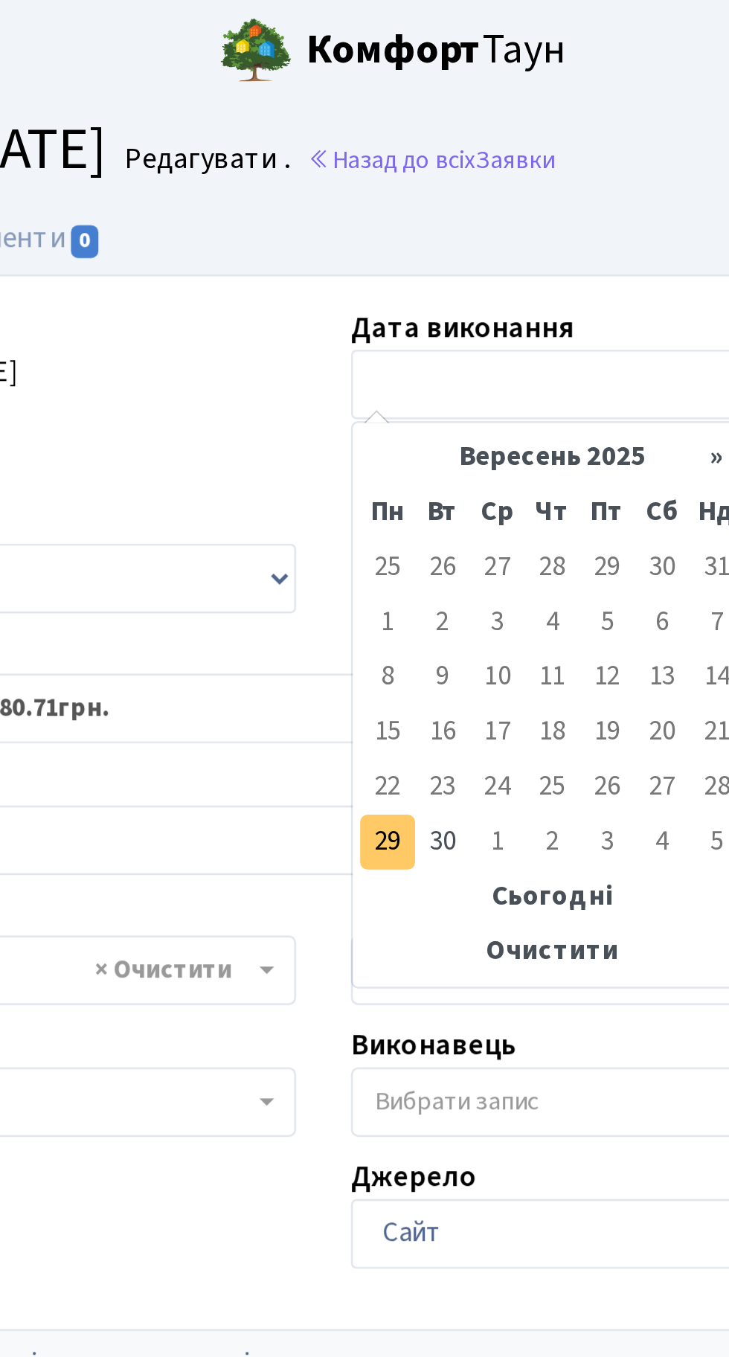
click at [395, 341] on td "29" at bounding box center [390, 342] width 22 height 22
type input "[DATE]"
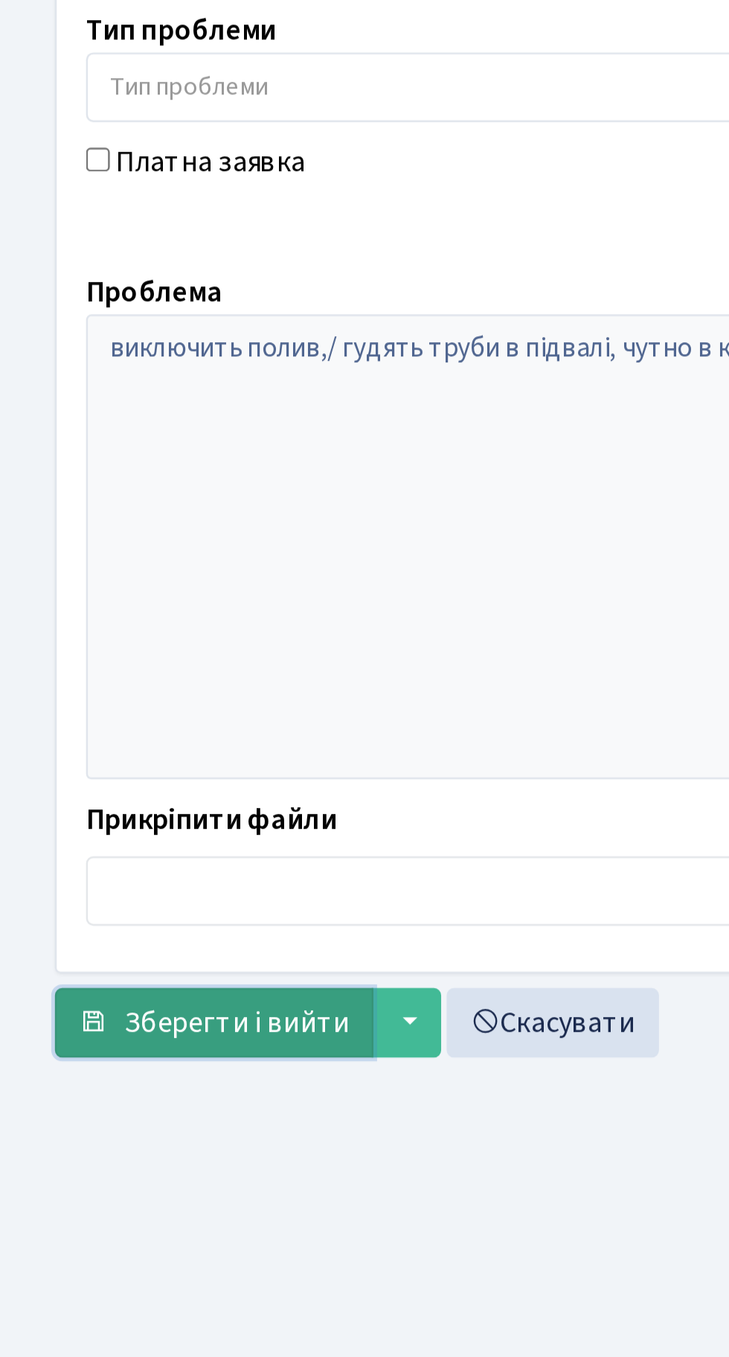
click at [83, 831] on span "Зберегти і вийти" at bounding box center [97, 828] width 92 height 16
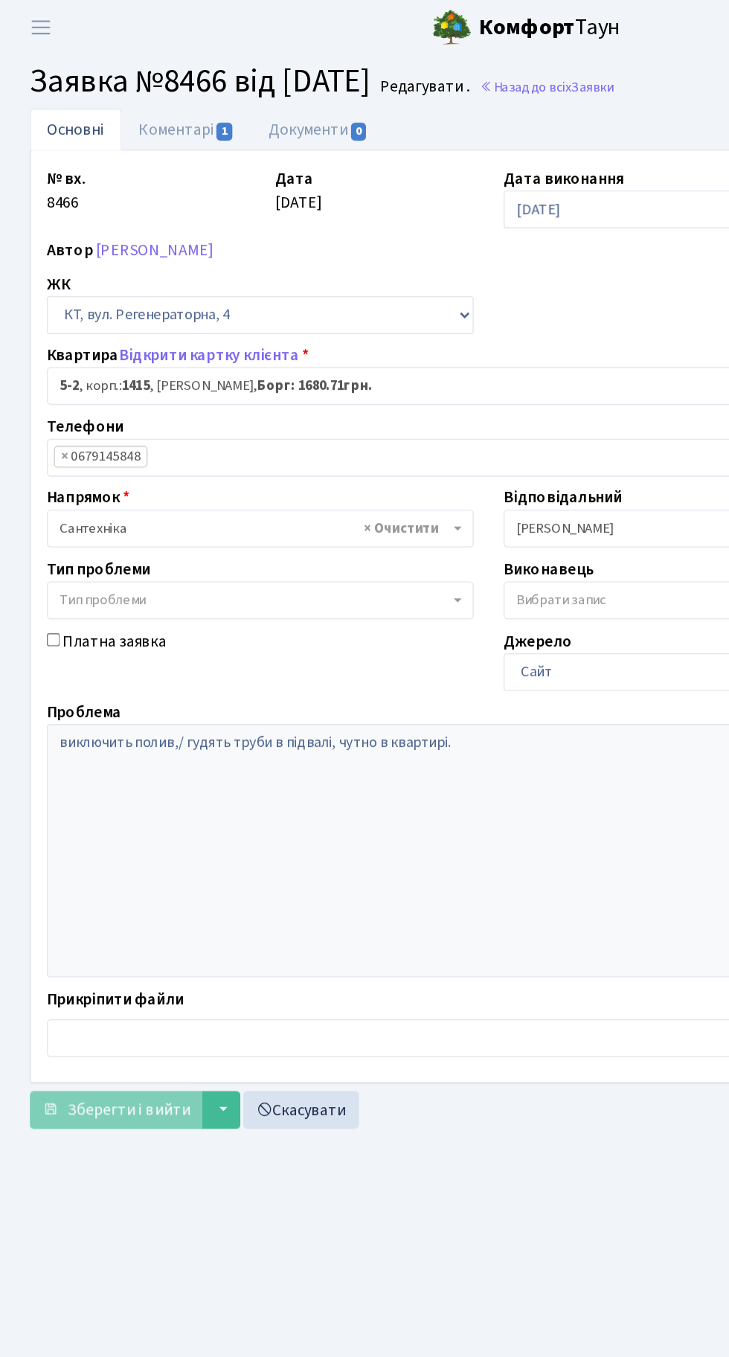
scroll to position [4, 0]
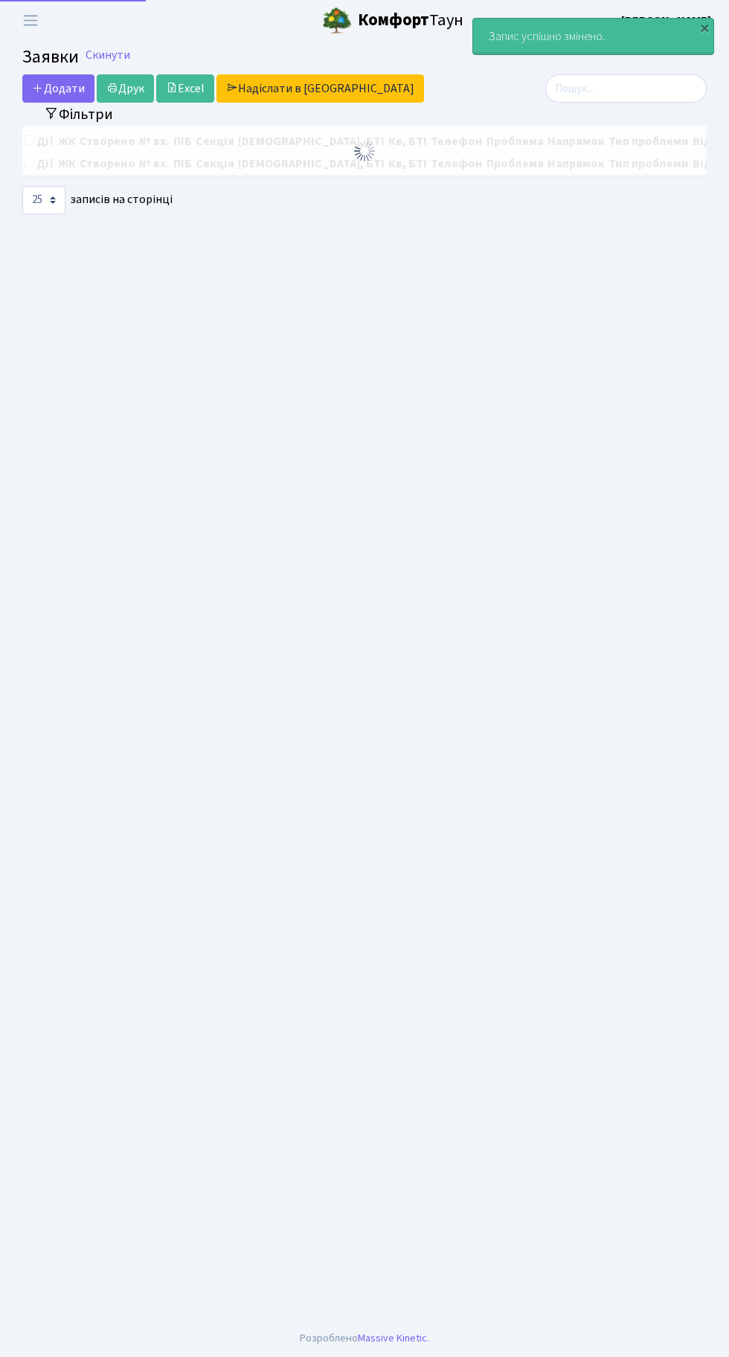
select select "25"
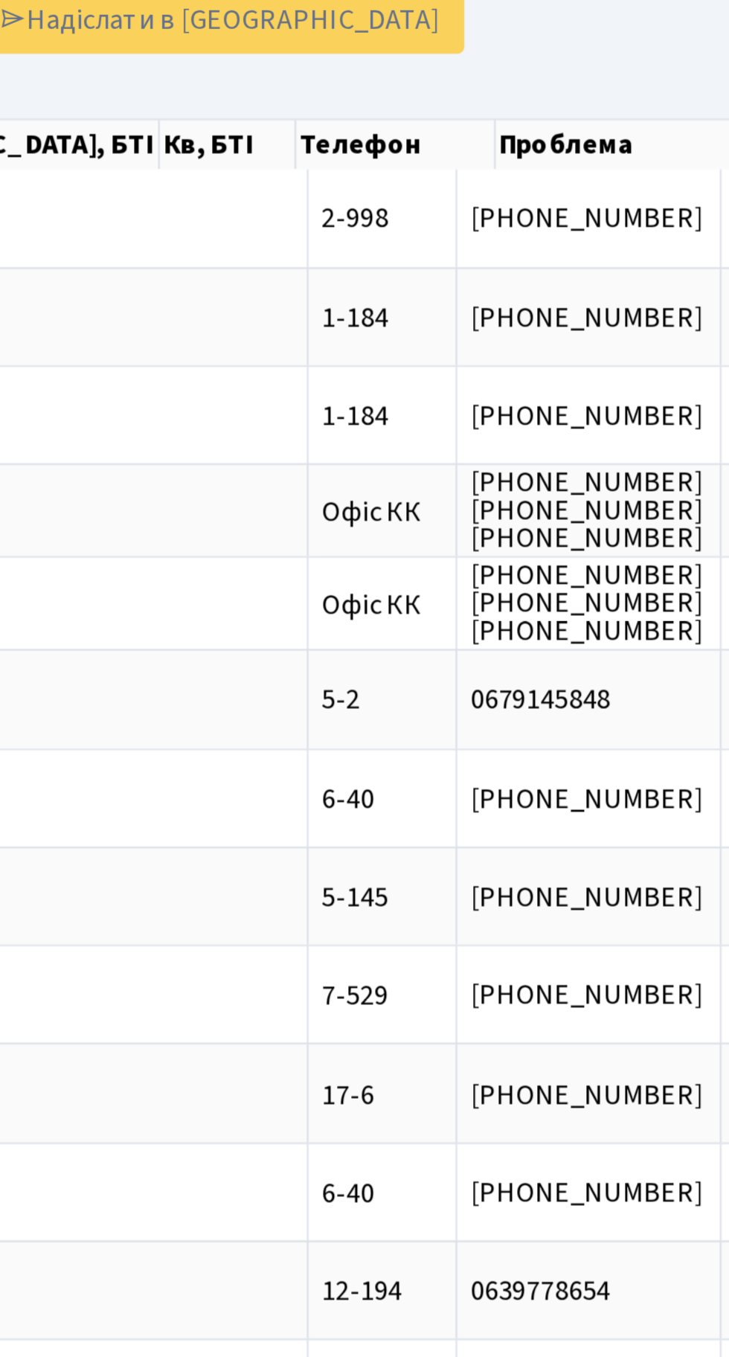
scroll to position [0, 255]
